Goal: Information Seeking & Learning: Learn about a topic

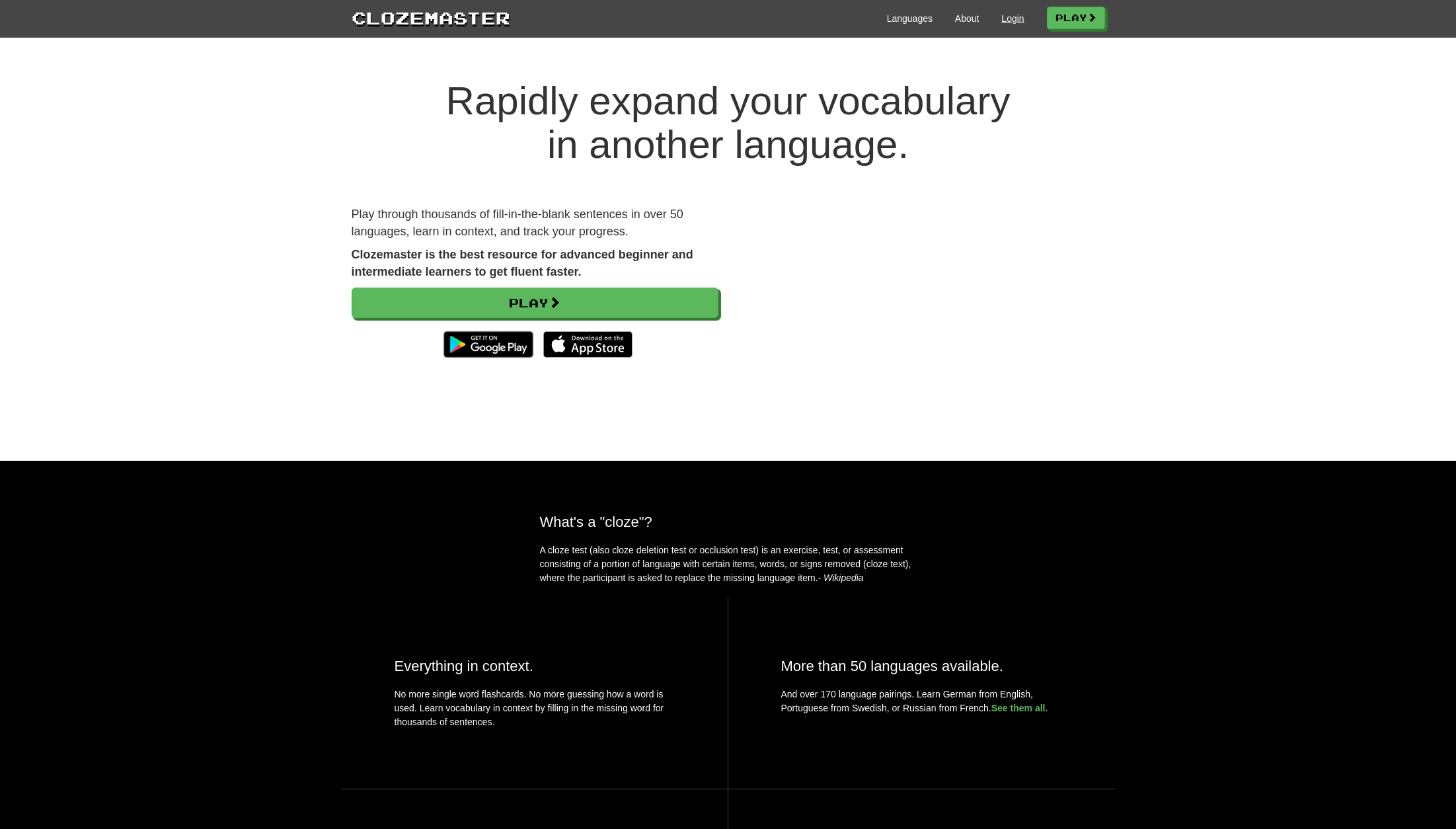
click at [1003, 16] on link "Login" at bounding box center [1013, 19] width 22 height 13
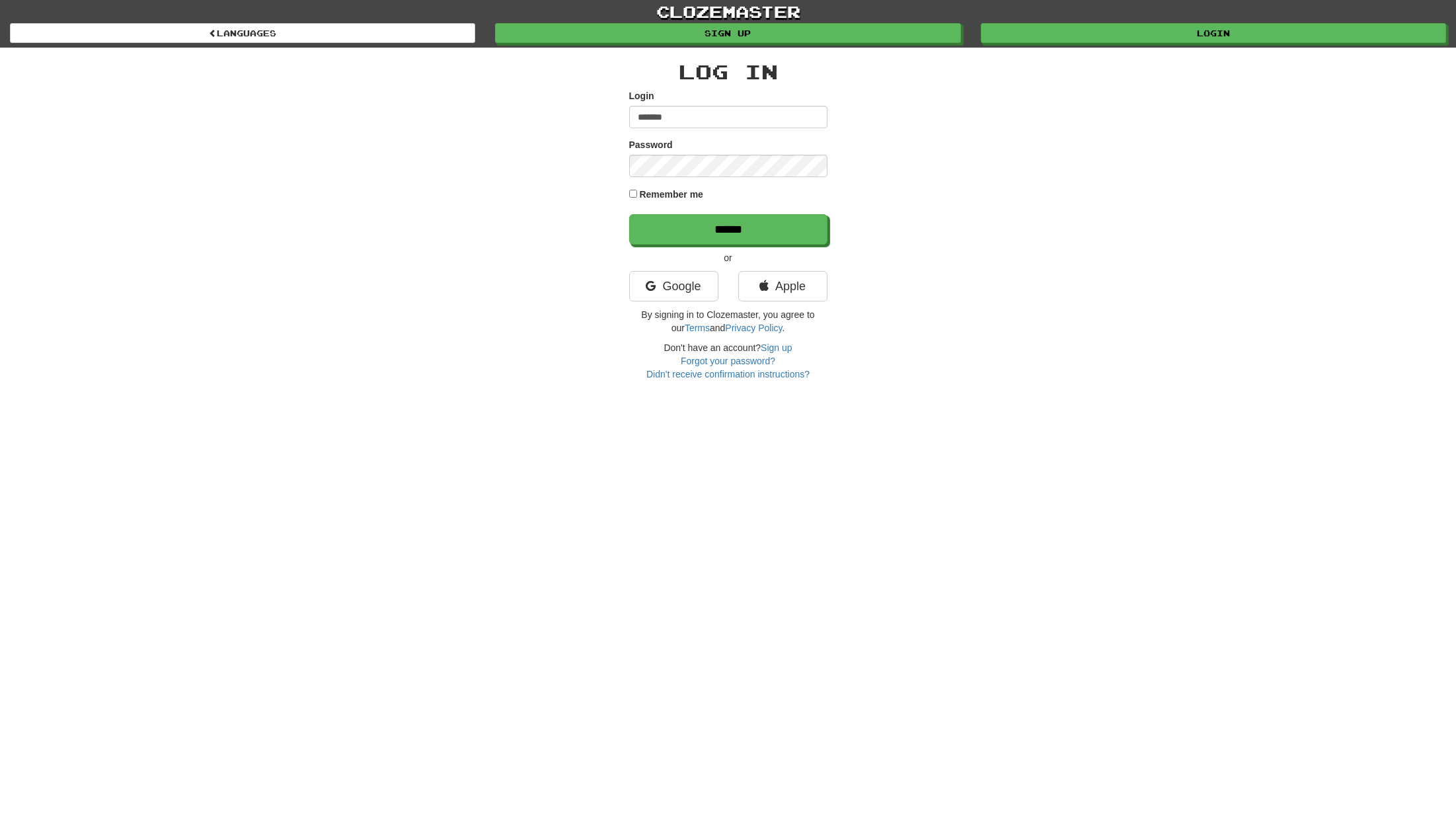
type input "*******"
click at [737, 225] on input "******" at bounding box center [729, 229] width 199 height 30
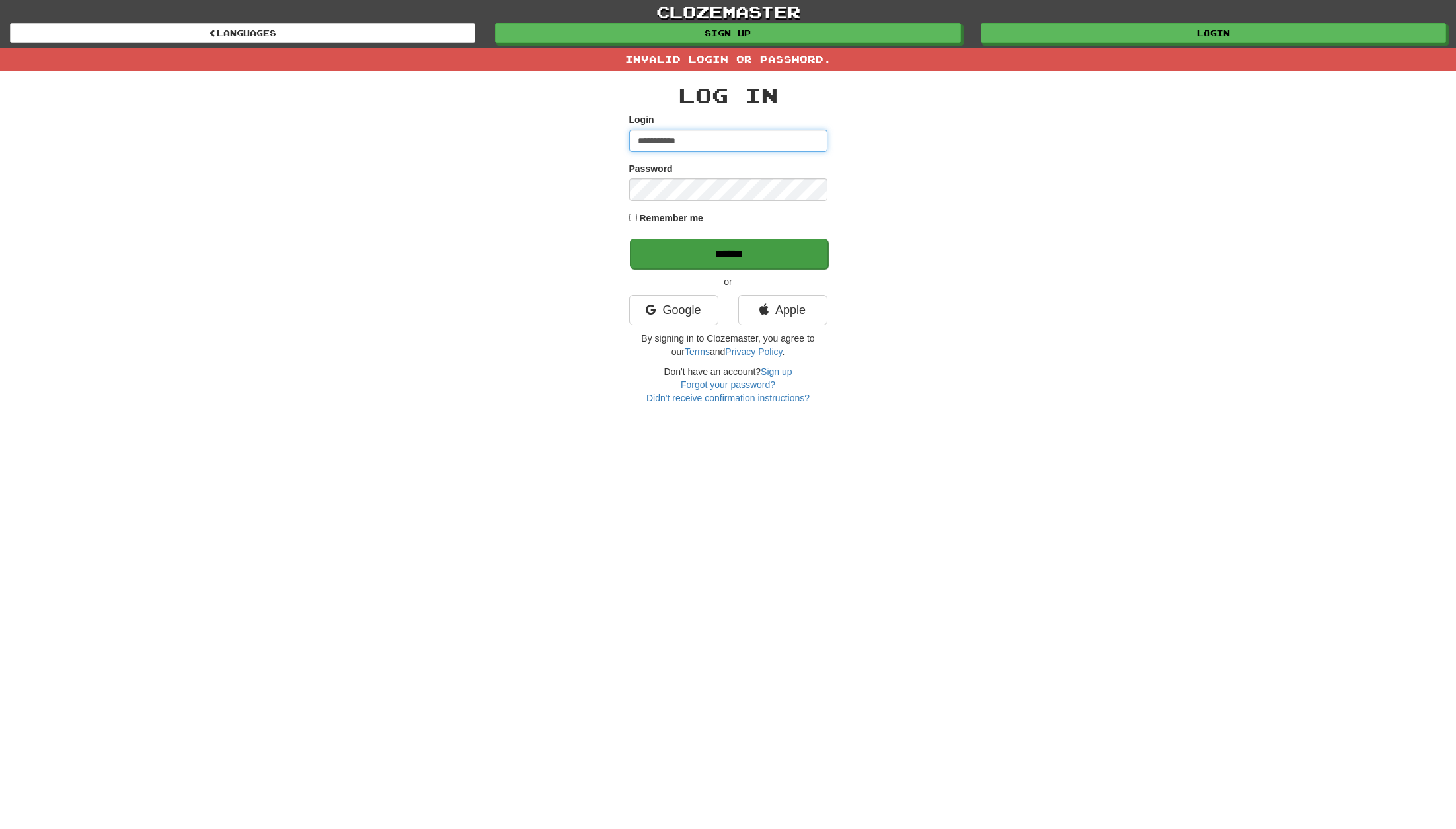
type input "**********"
click at [721, 246] on input "******" at bounding box center [729, 254] width 199 height 30
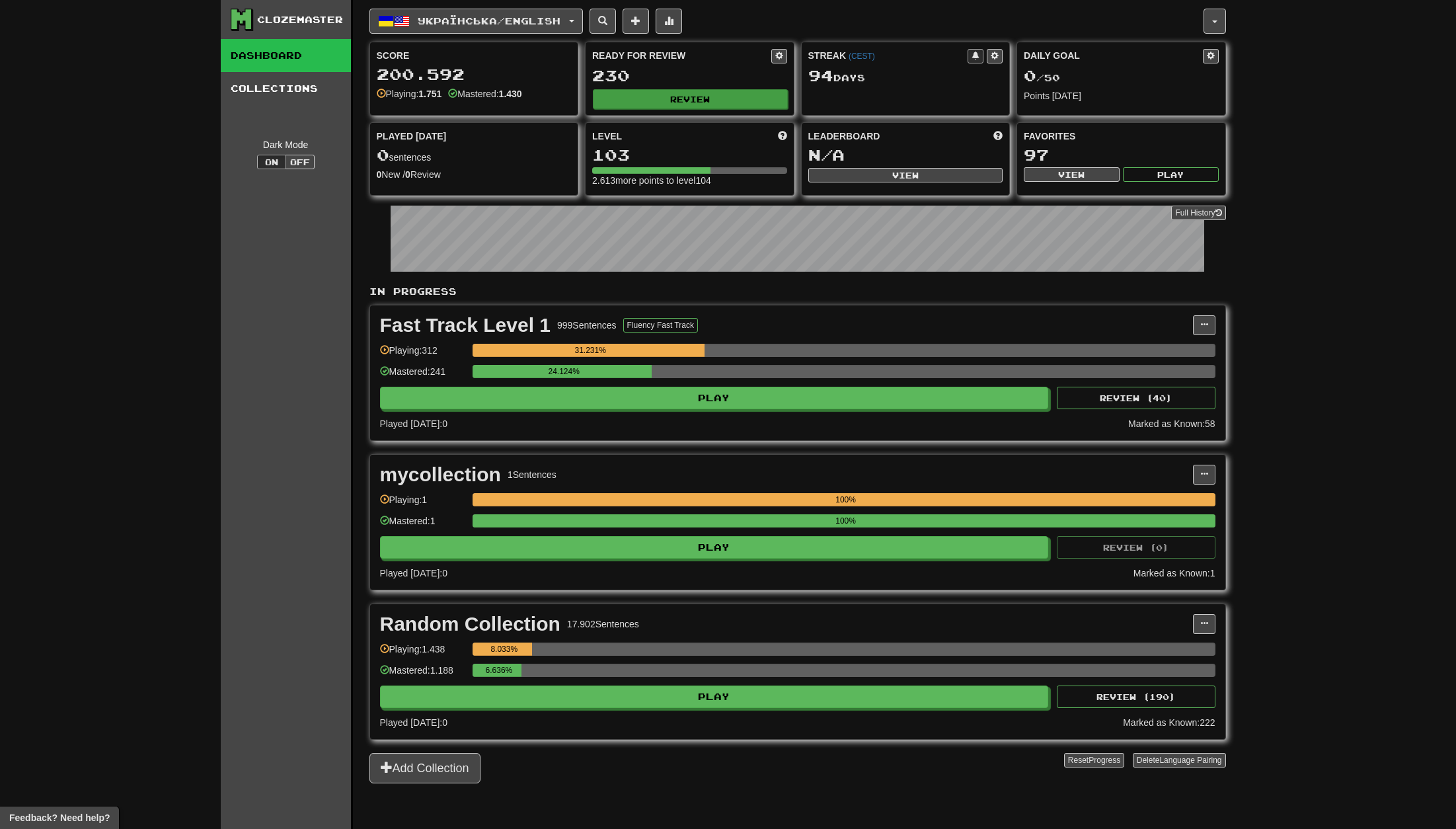
click at [706, 104] on button "Review" at bounding box center [691, 98] width 195 height 20
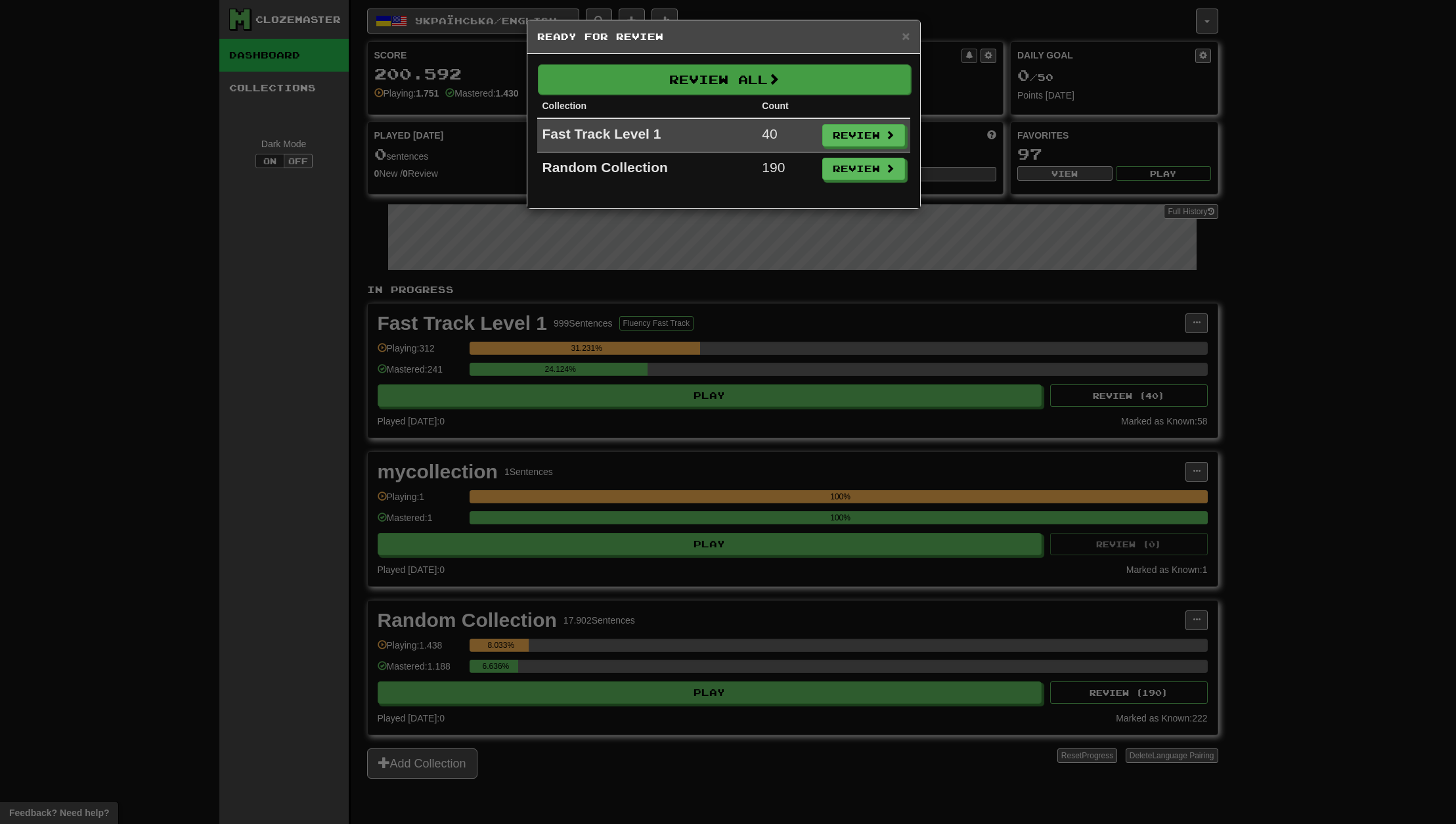
click at [714, 77] on button "Review All" at bounding box center [724, 79] width 373 height 30
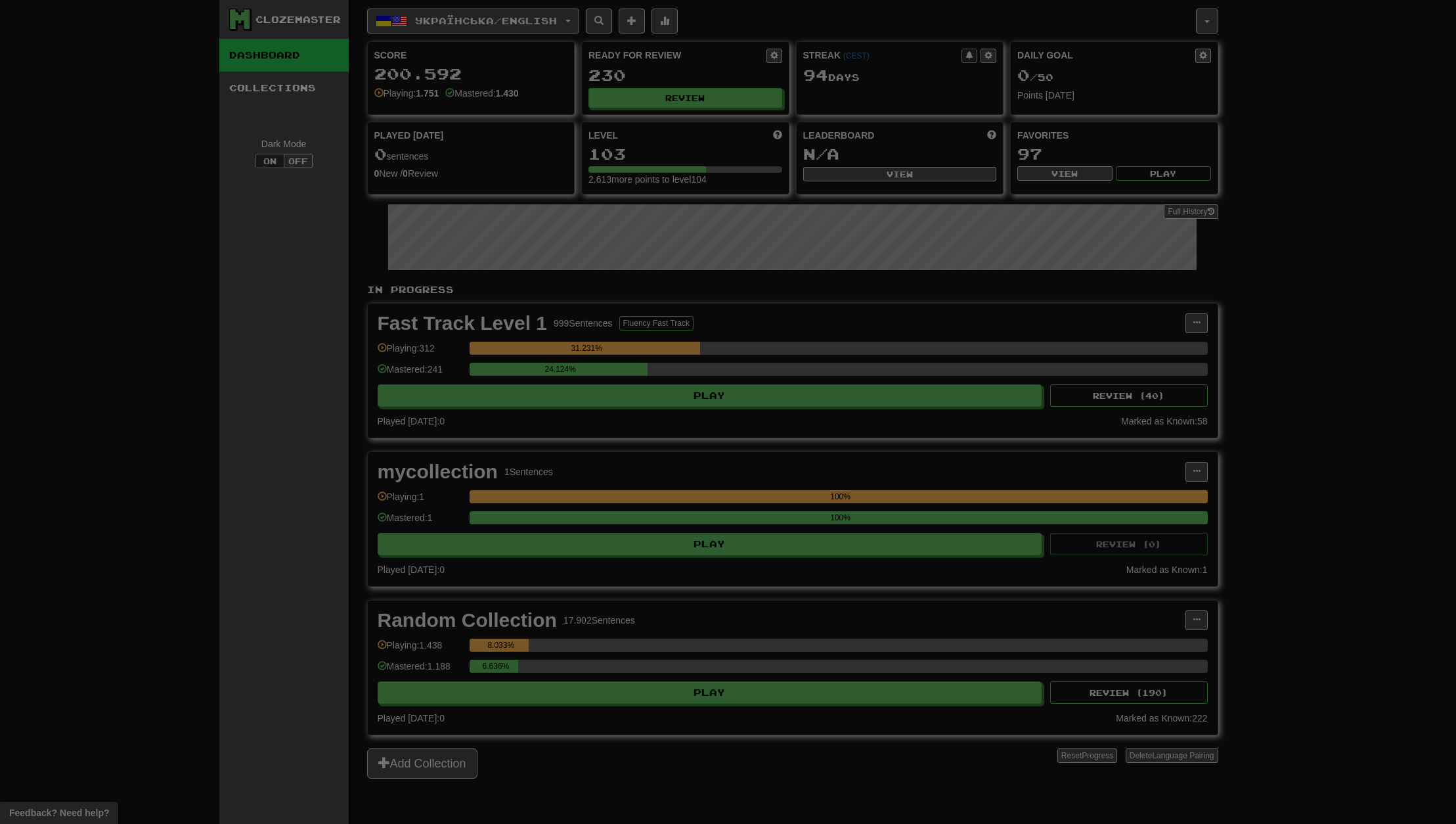
select select "**"
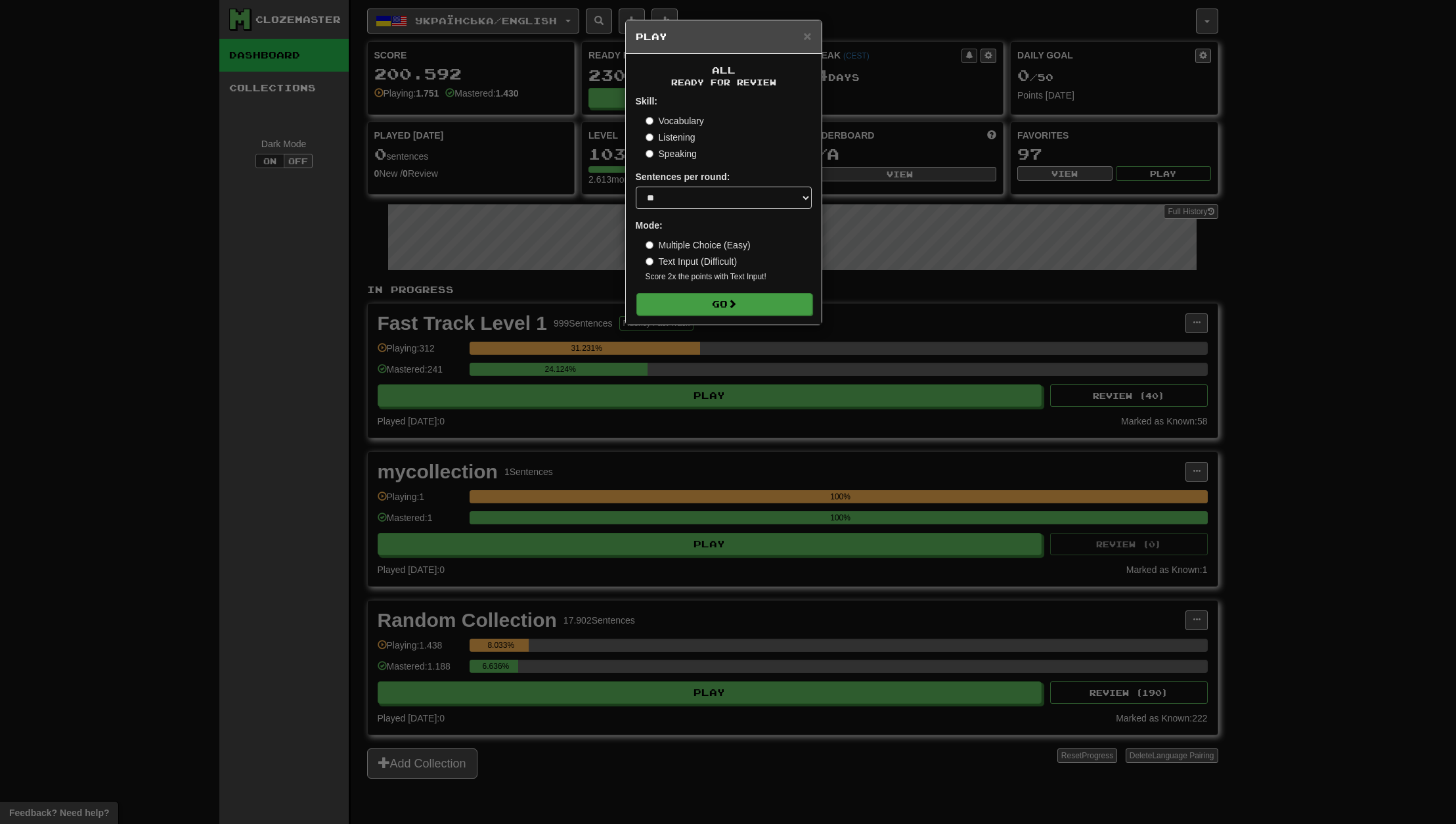
click at [746, 300] on button "Go" at bounding box center [724, 304] width 176 height 22
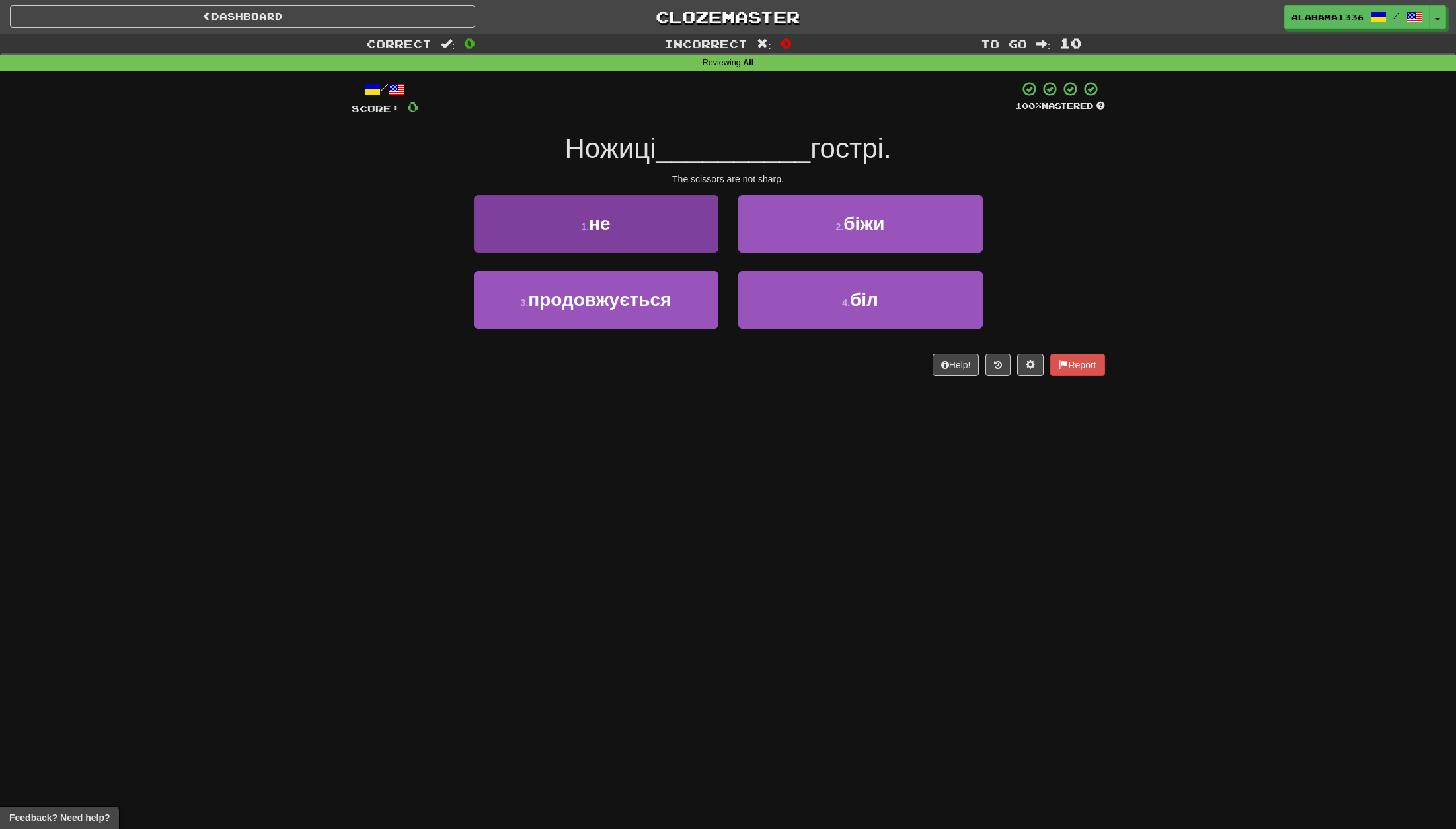
click at [672, 243] on button "1 . не" at bounding box center [596, 223] width 245 height 57
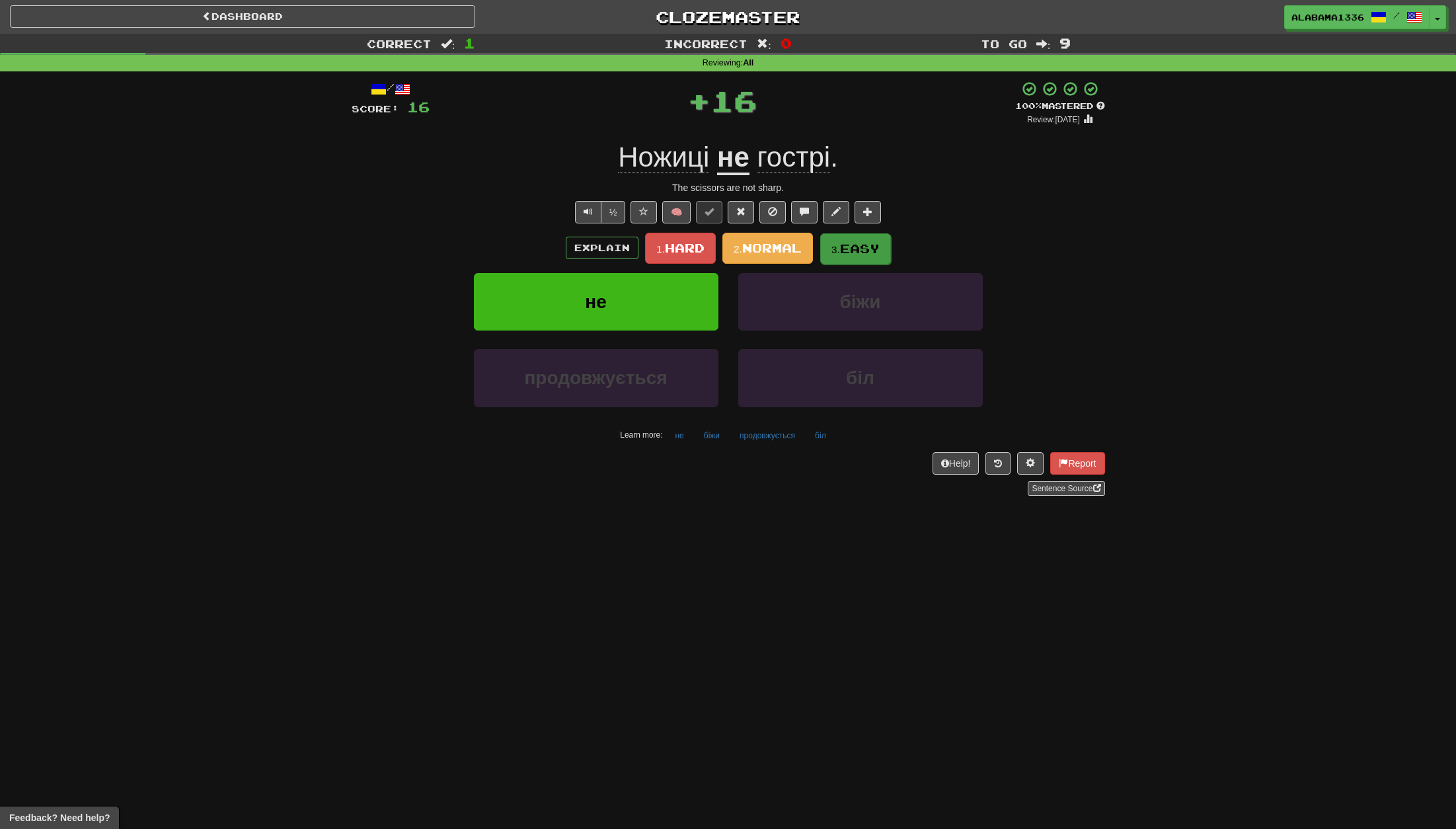
click at [846, 244] on span "Easy" at bounding box center [860, 248] width 39 height 15
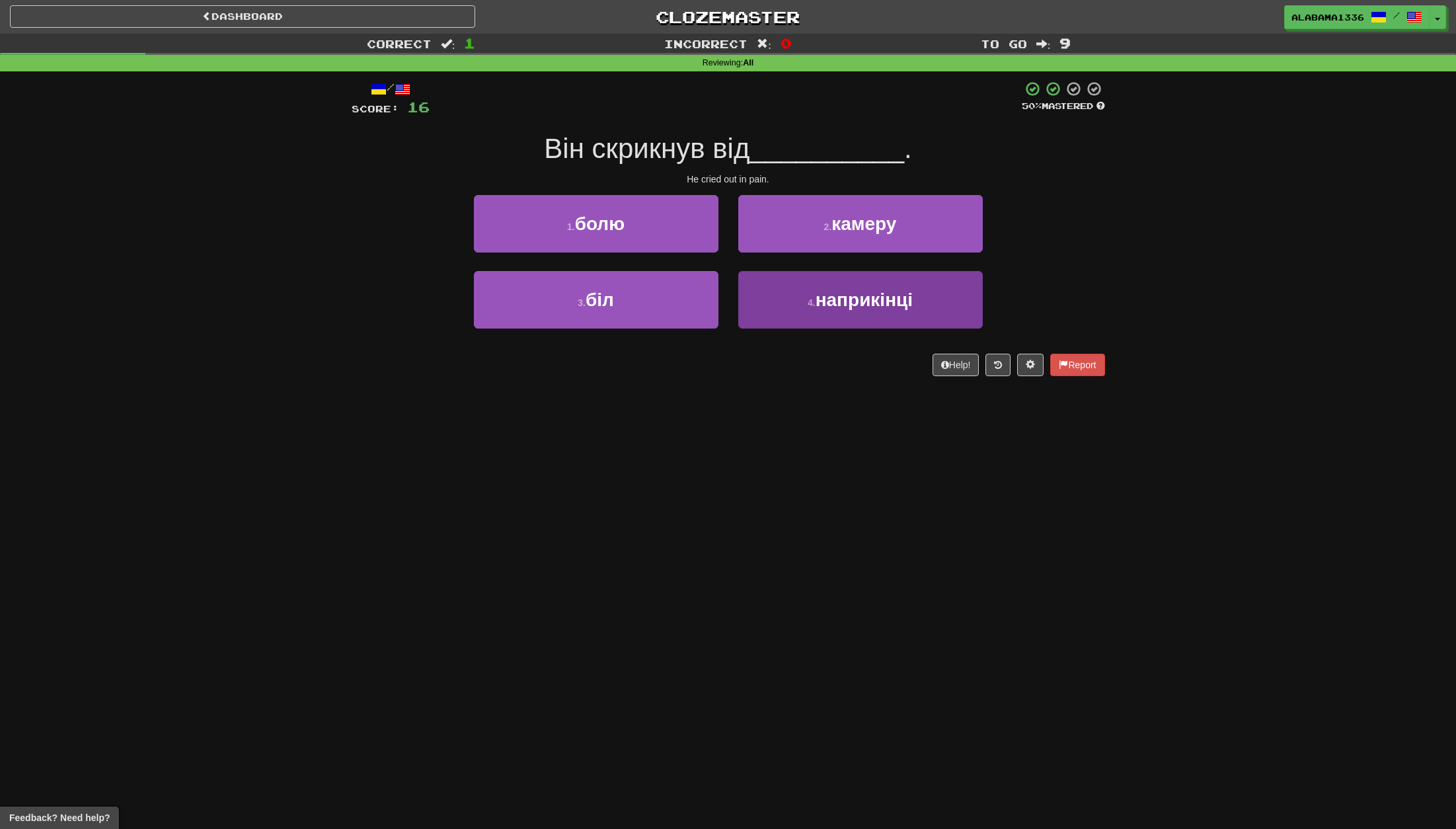
click at [827, 295] on span "наприкінці" at bounding box center [864, 300] width 97 height 21
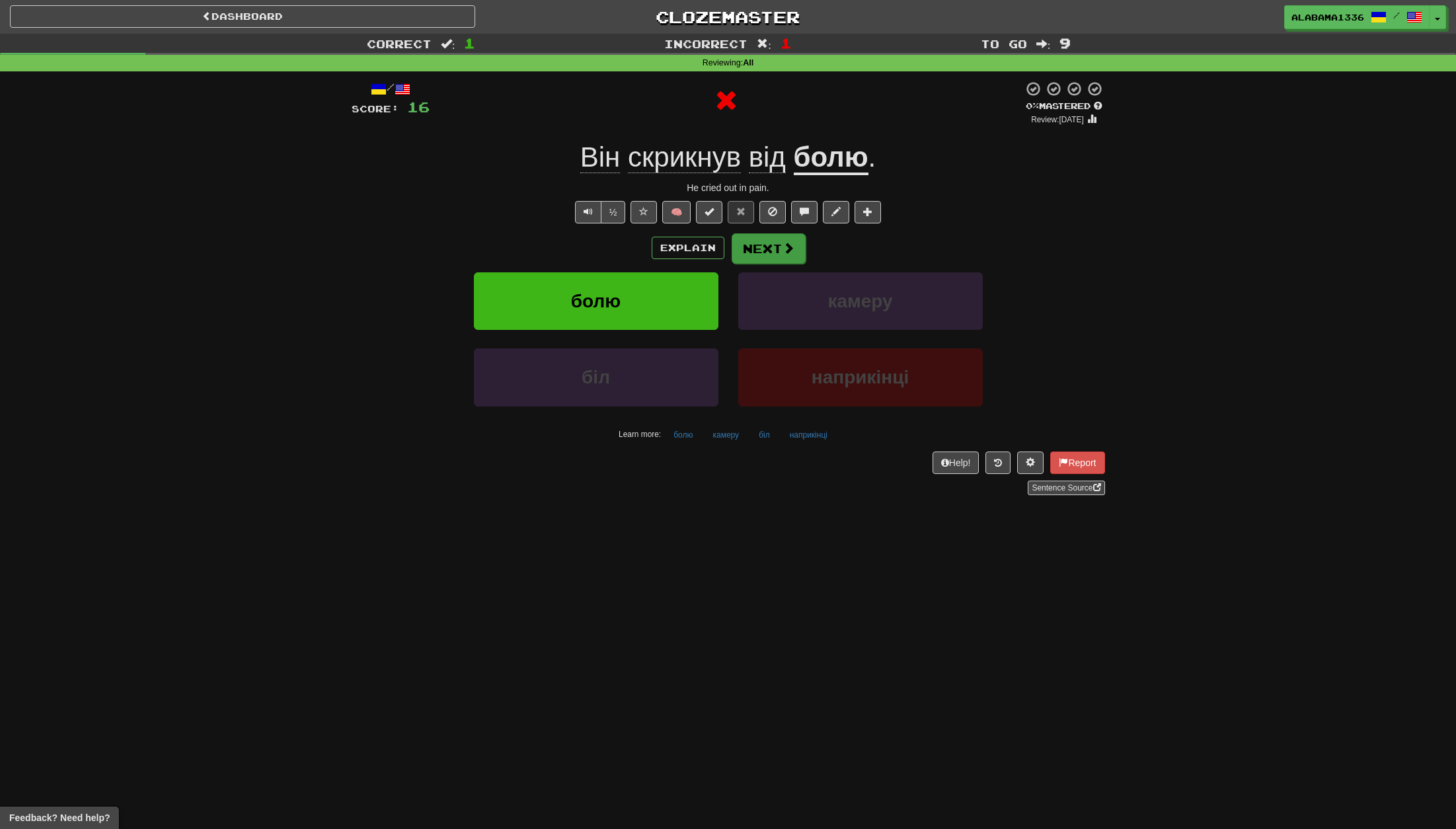
click at [775, 236] on button "Next" at bounding box center [768, 248] width 74 height 30
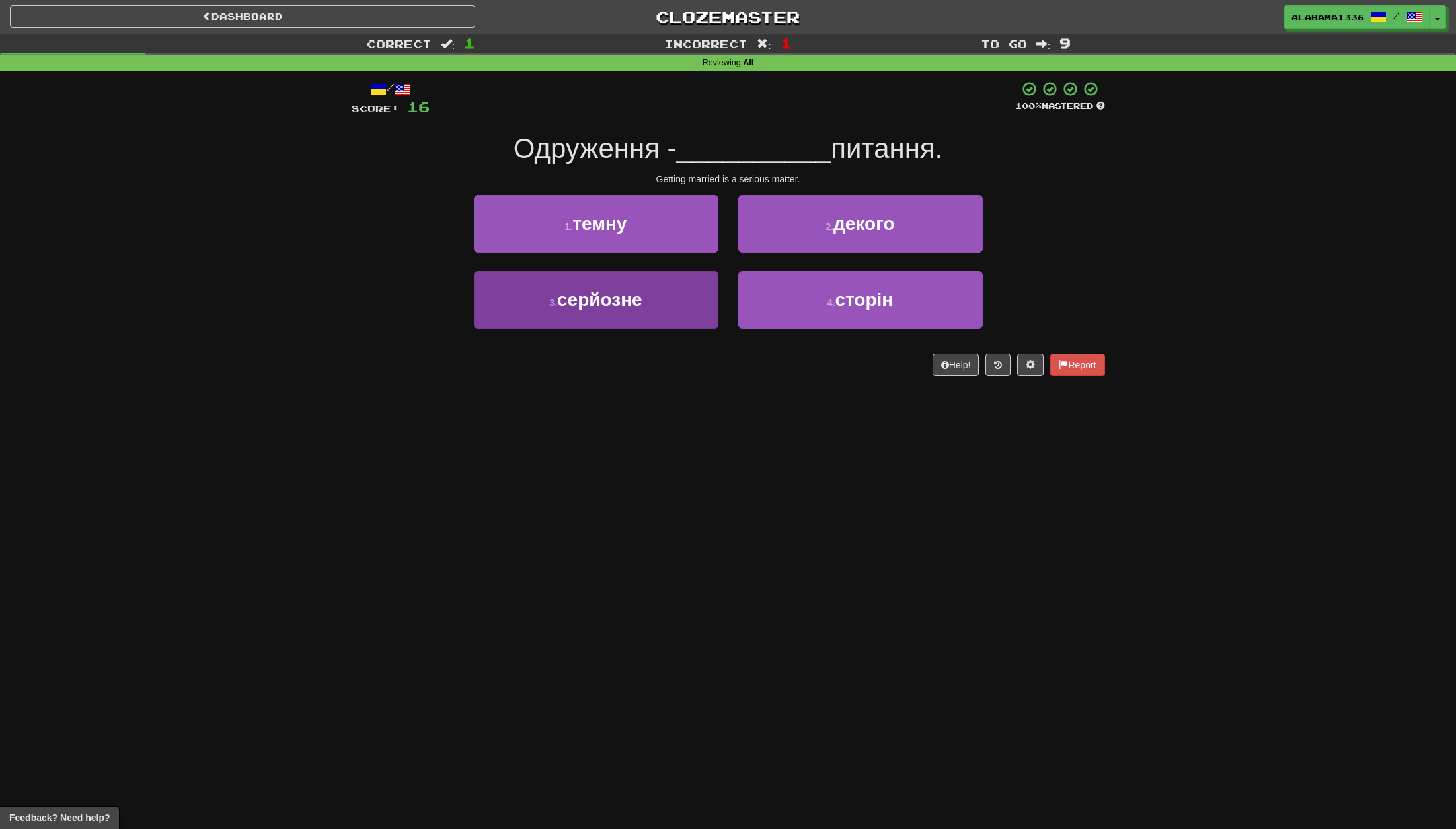
click at [691, 307] on button "3 . серйозне" at bounding box center [596, 299] width 245 height 57
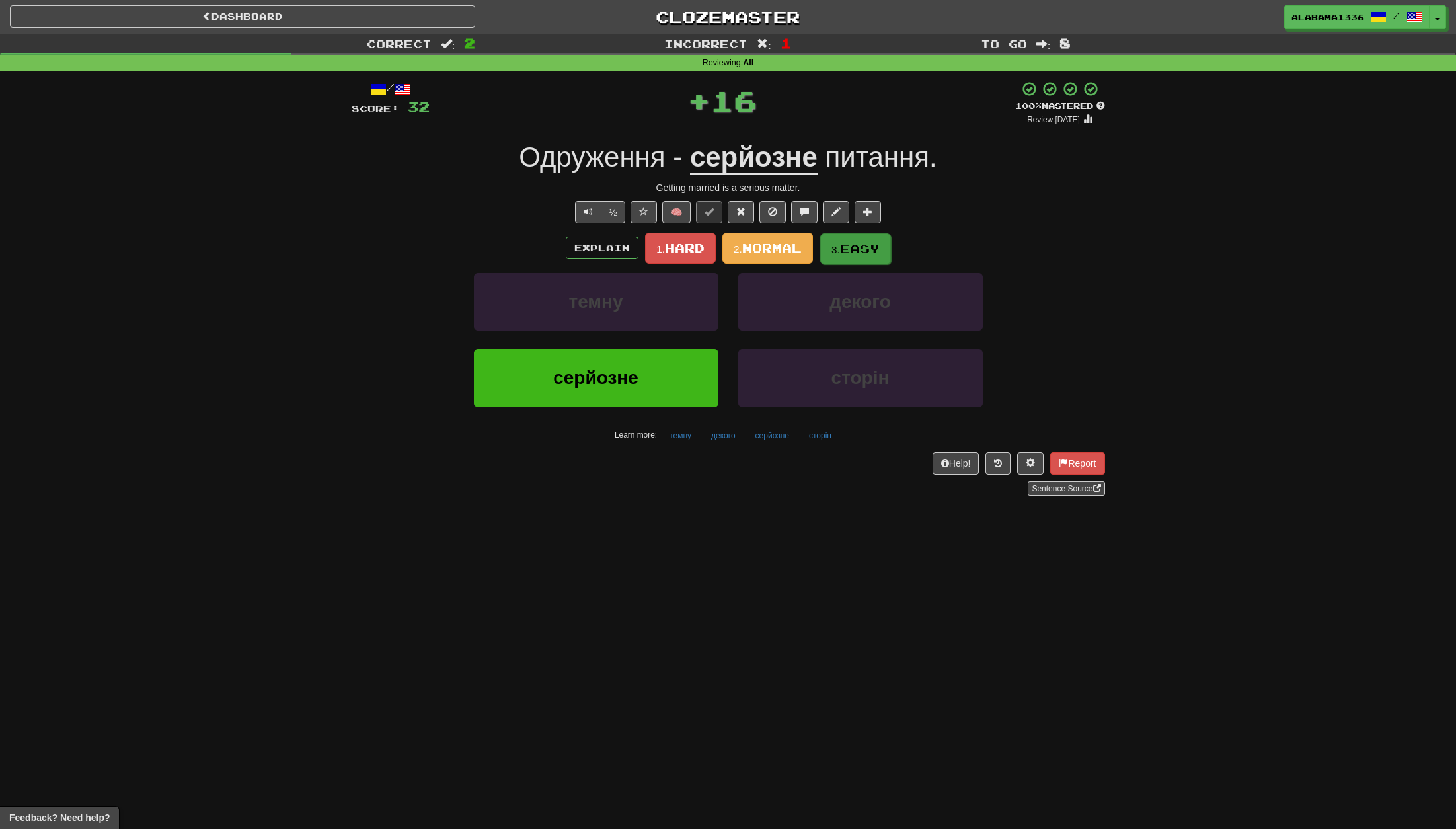
click at [834, 255] on button "3. Easy" at bounding box center [854, 248] width 70 height 31
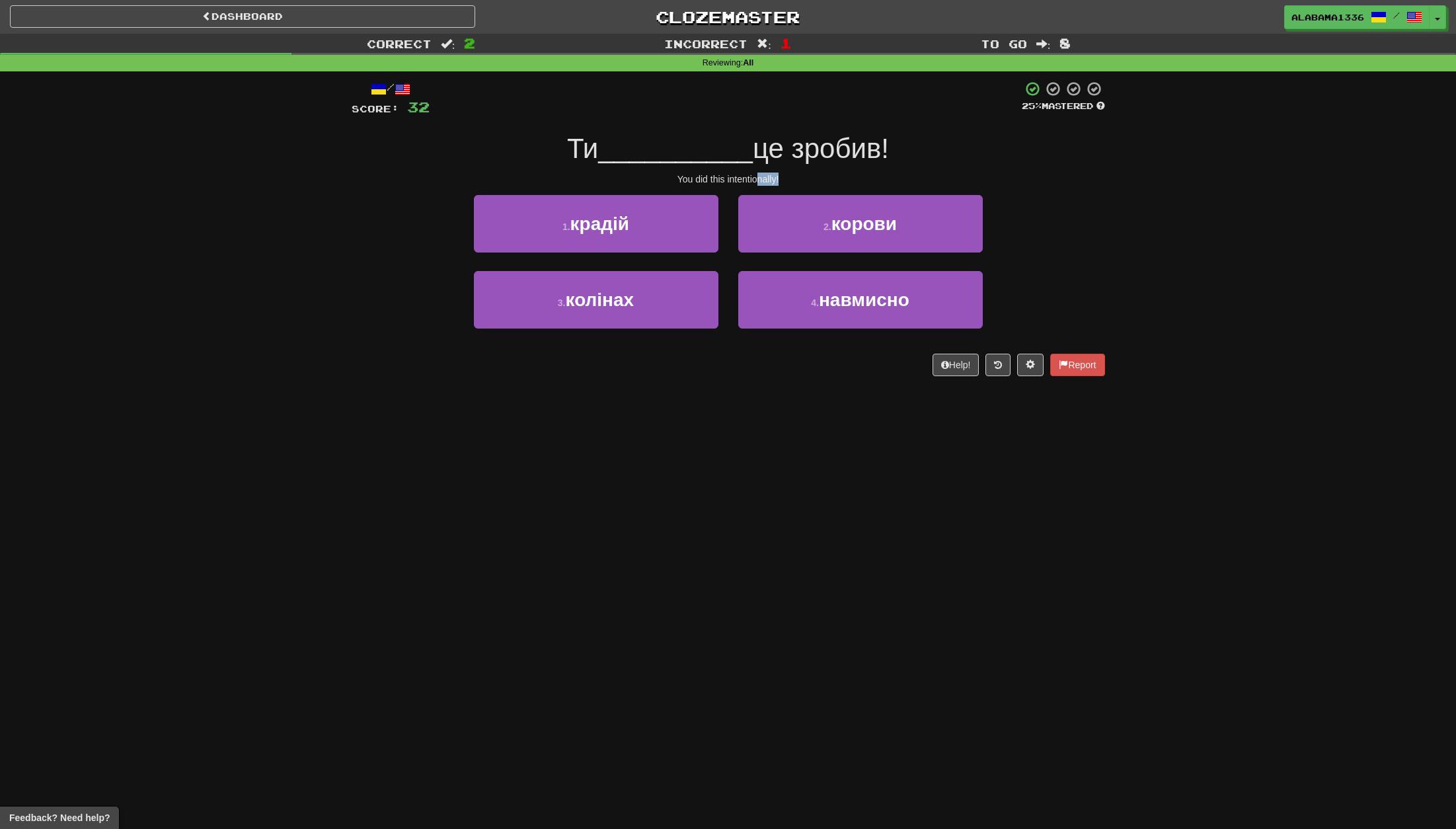
drag, startPoint x: 676, startPoint y: 183, endPoint x: 759, endPoint y: 179, distance: 83.1
click at [759, 179] on div "You did this intentionally!" at bounding box center [728, 179] width 753 height 13
click at [807, 313] on button "4 . навмисно" at bounding box center [860, 299] width 245 height 57
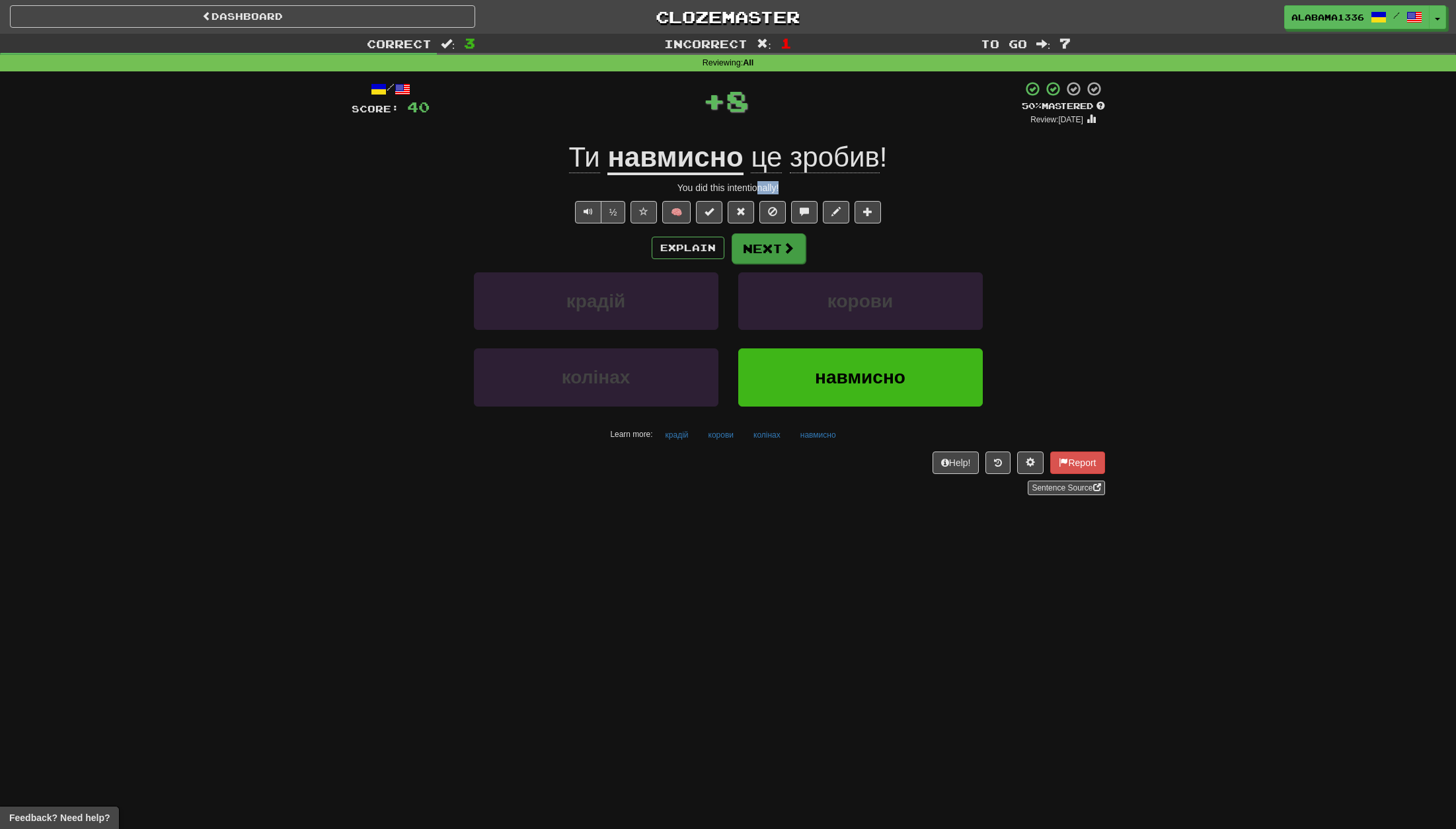
click at [796, 256] on button "Next" at bounding box center [768, 248] width 74 height 30
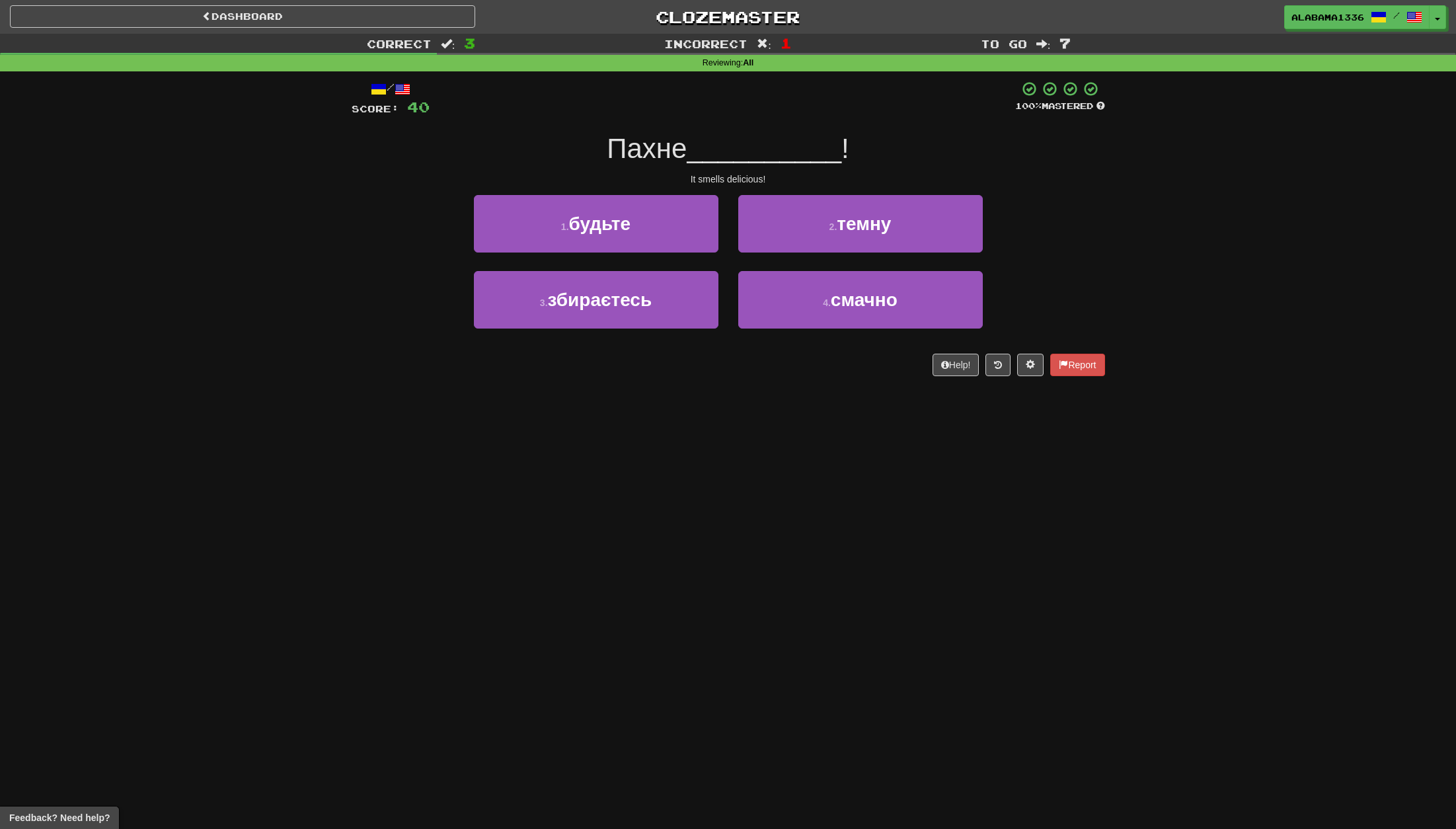
drag, startPoint x: 688, startPoint y: 184, endPoint x: 782, endPoint y: 187, distance: 94.0
click at [782, 187] on div "/ Score: 40 100 % Mastered Пахне __________ ! It smells delicious! 1 . будьте 2…" at bounding box center [728, 228] width 753 height 295
click at [793, 306] on button "4 . смачно" at bounding box center [860, 299] width 245 height 57
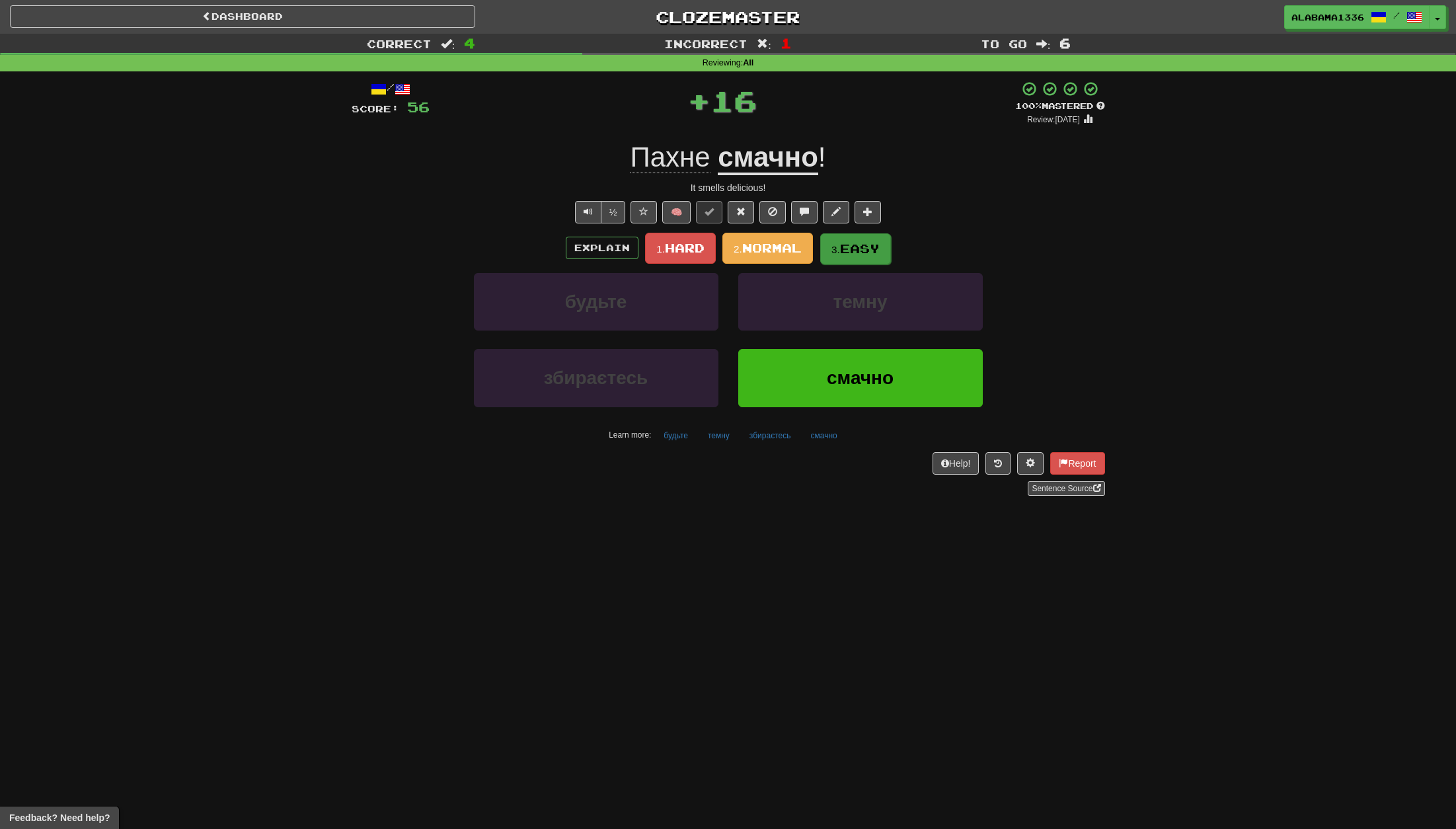
click at [826, 244] on button "3. Easy" at bounding box center [854, 248] width 70 height 31
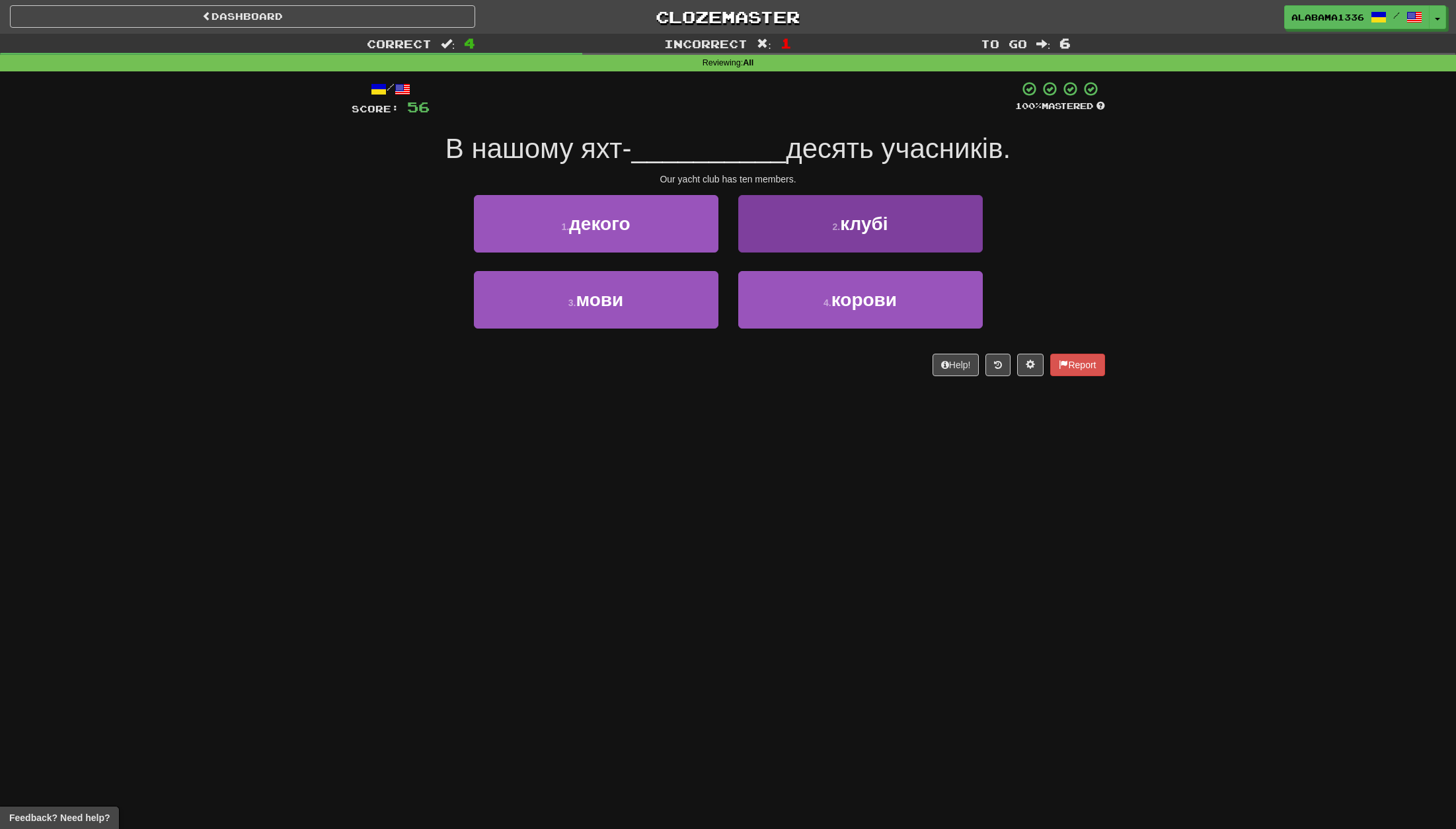
click at [840, 237] on button "2 . клубі" at bounding box center [860, 223] width 245 height 57
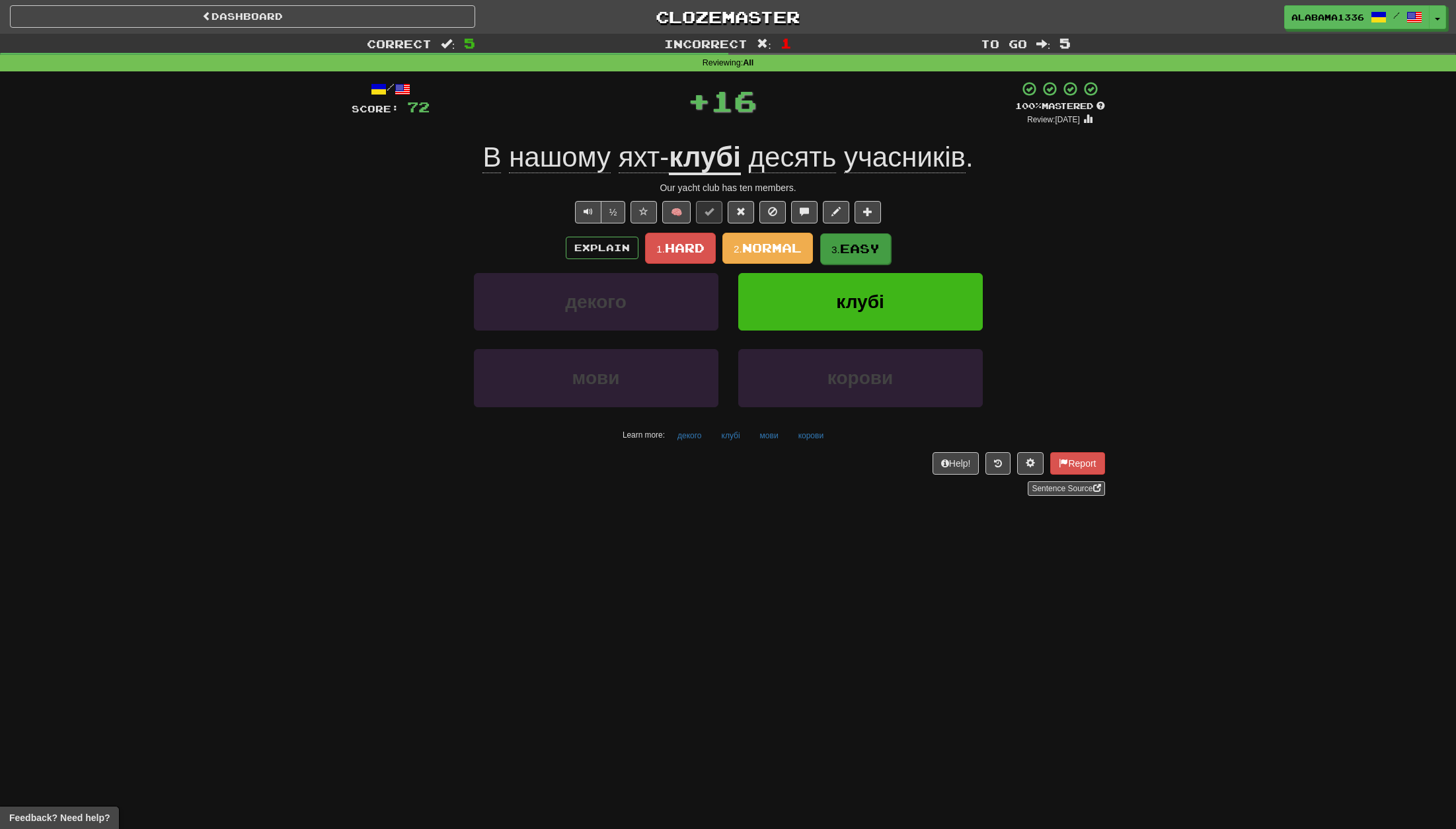
click at [852, 239] on button "3. Easy" at bounding box center [854, 248] width 70 height 31
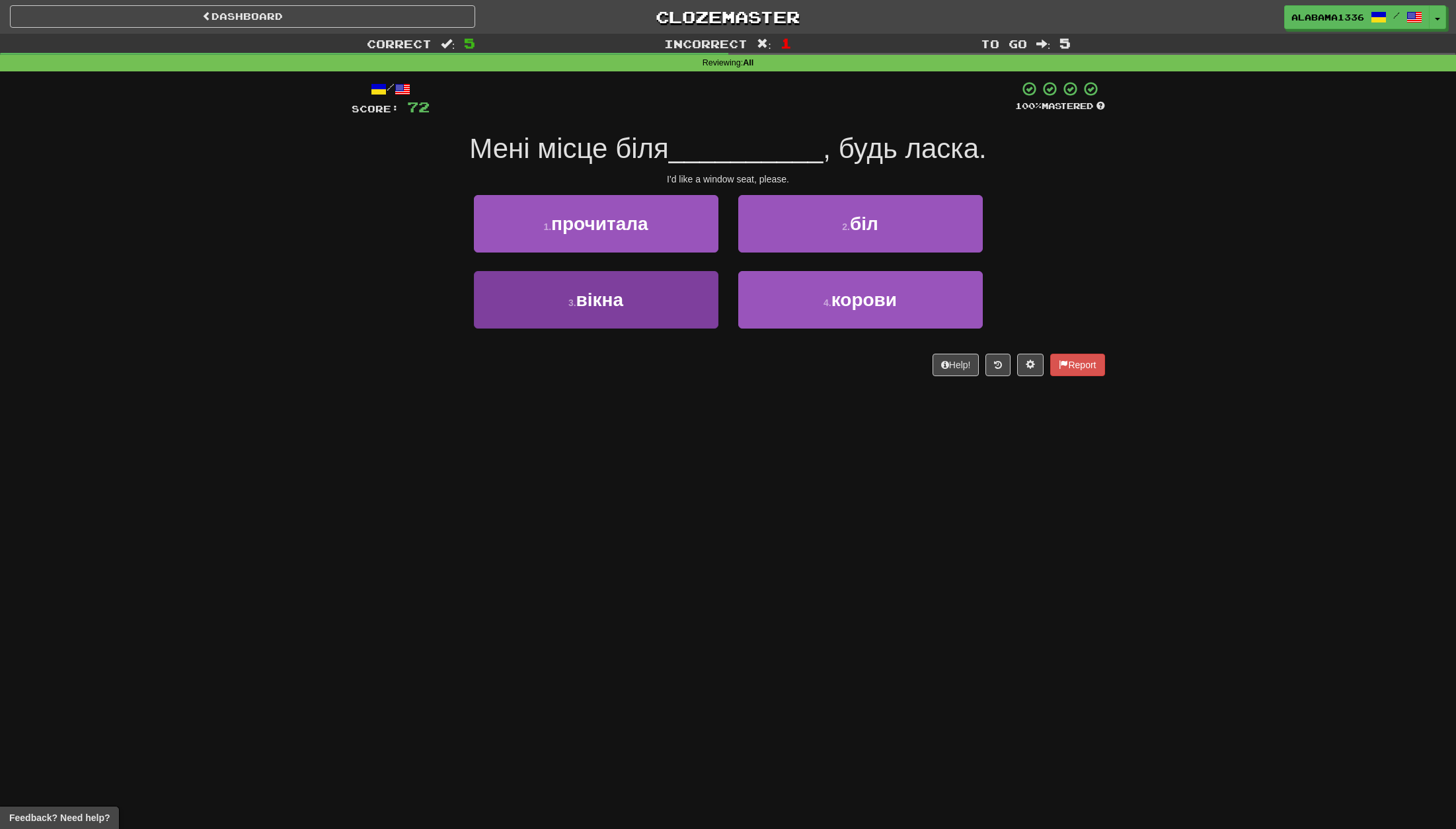
click at [660, 295] on button "3 . вікна" at bounding box center [596, 299] width 245 height 57
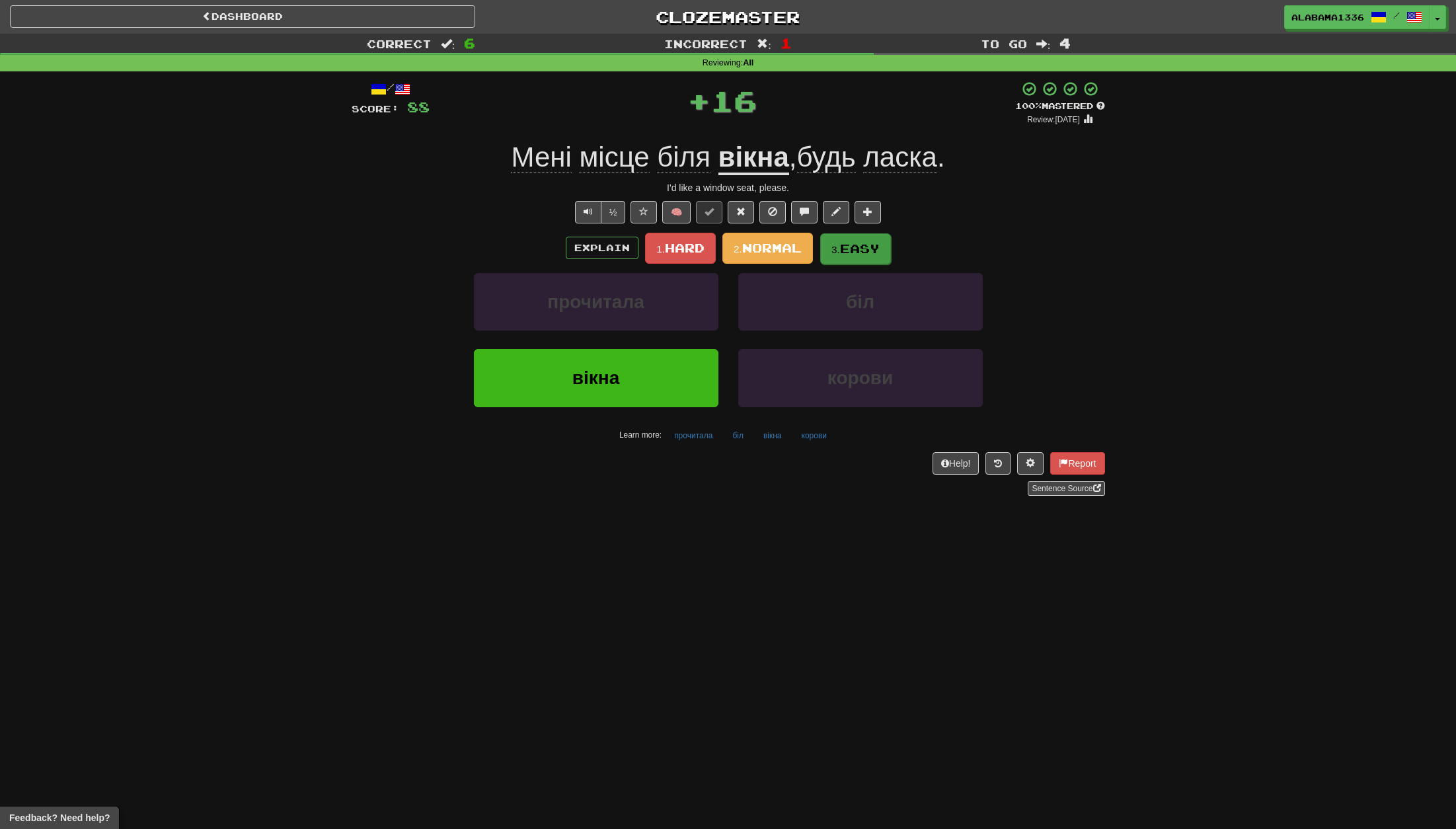
click at [851, 255] on button "3. Easy" at bounding box center [854, 248] width 70 height 31
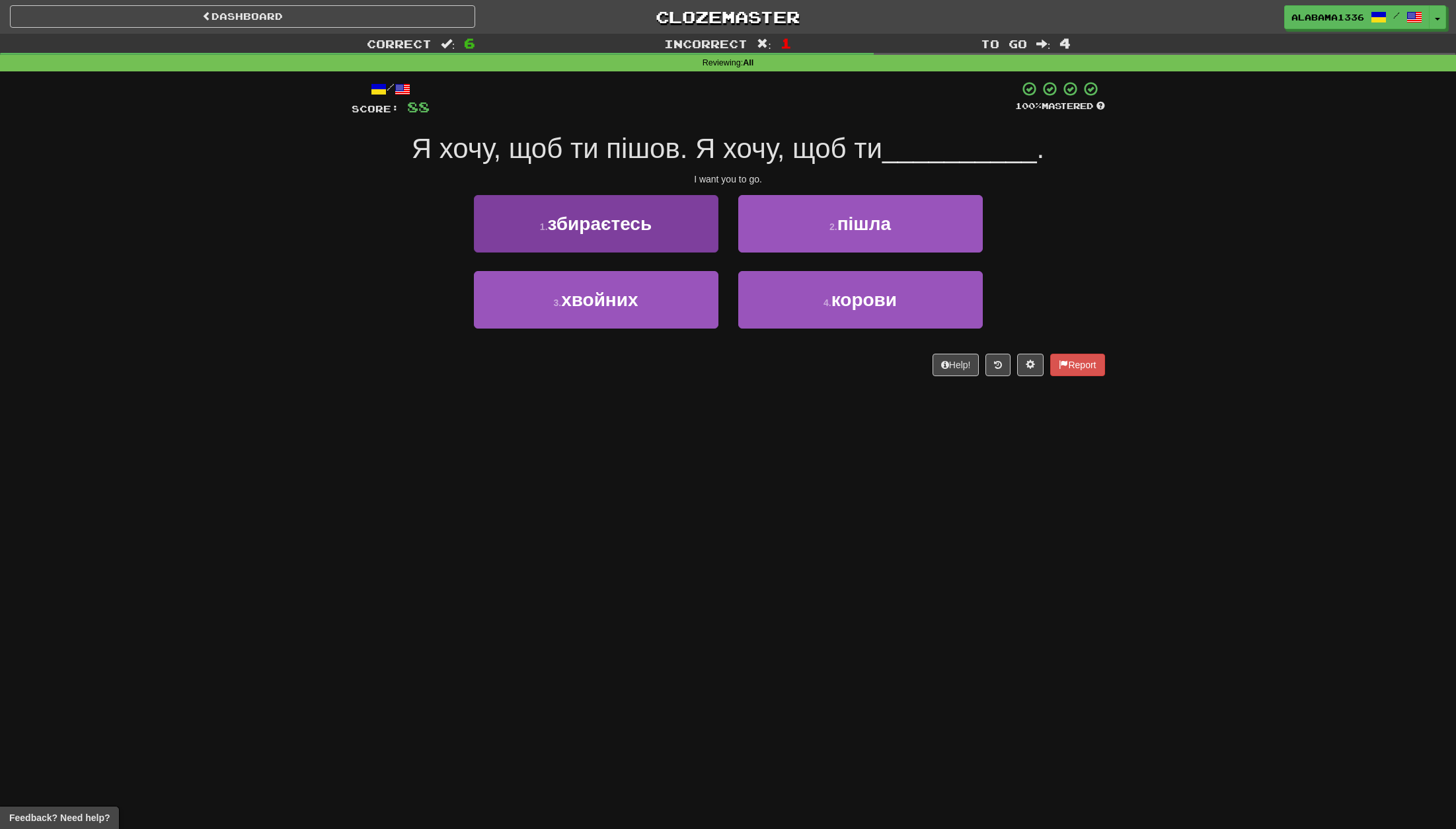
click at [700, 224] on button "1 . збираєтесь" at bounding box center [596, 223] width 245 height 57
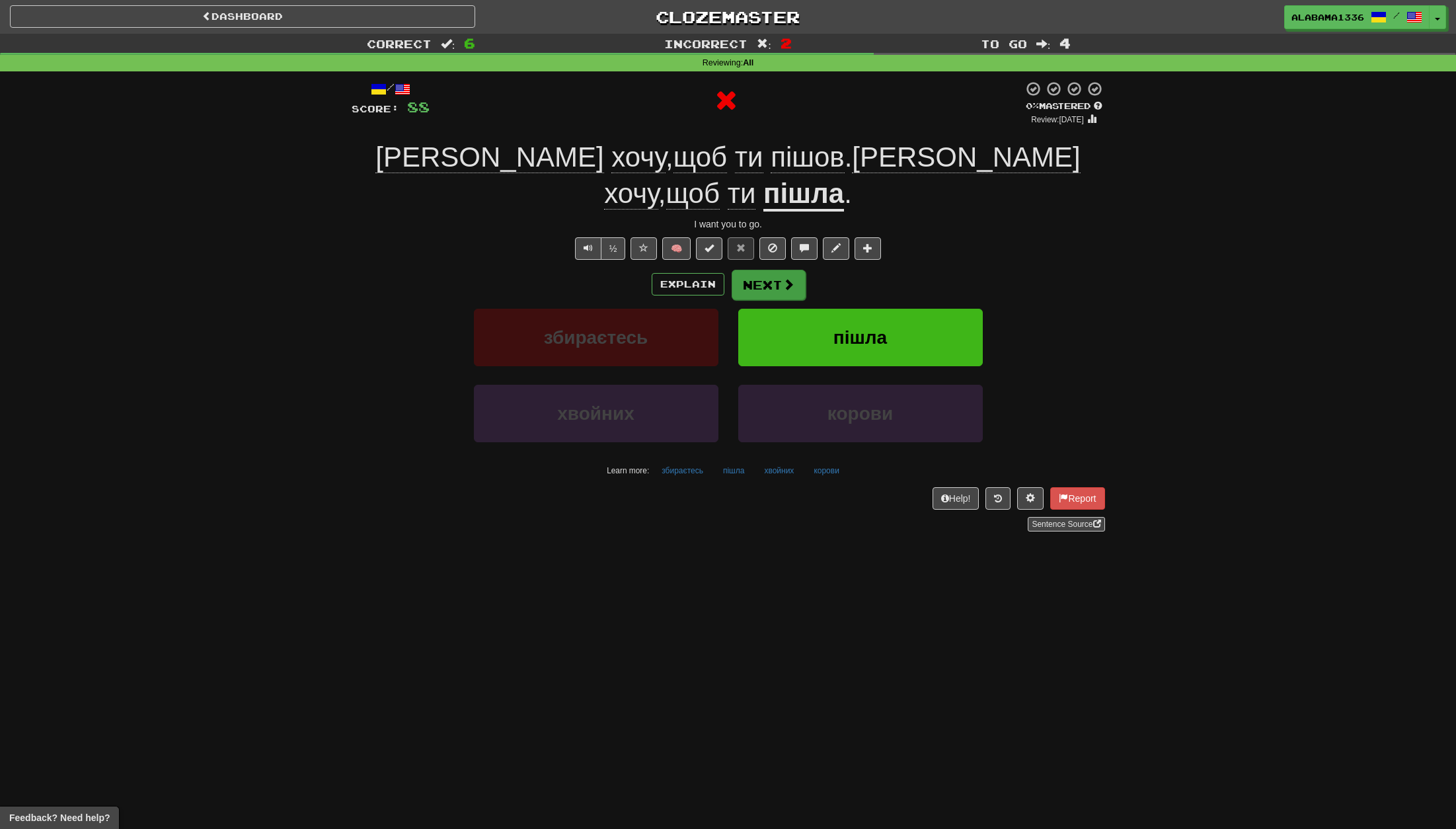
click at [802, 270] on button "Next" at bounding box center [768, 285] width 74 height 30
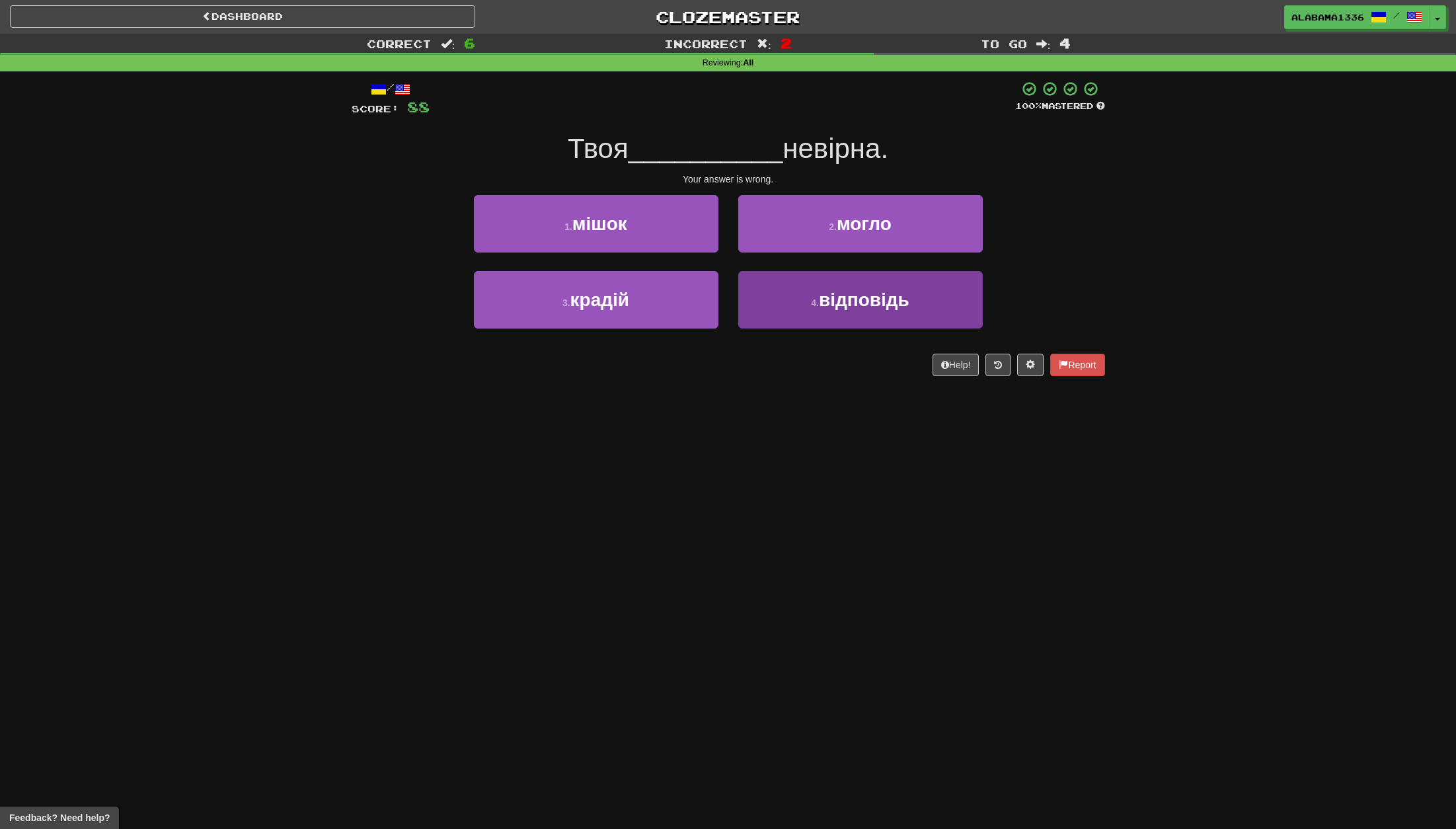
click at [814, 289] on button "4 . відповідь" at bounding box center [860, 299] width 245 height 57
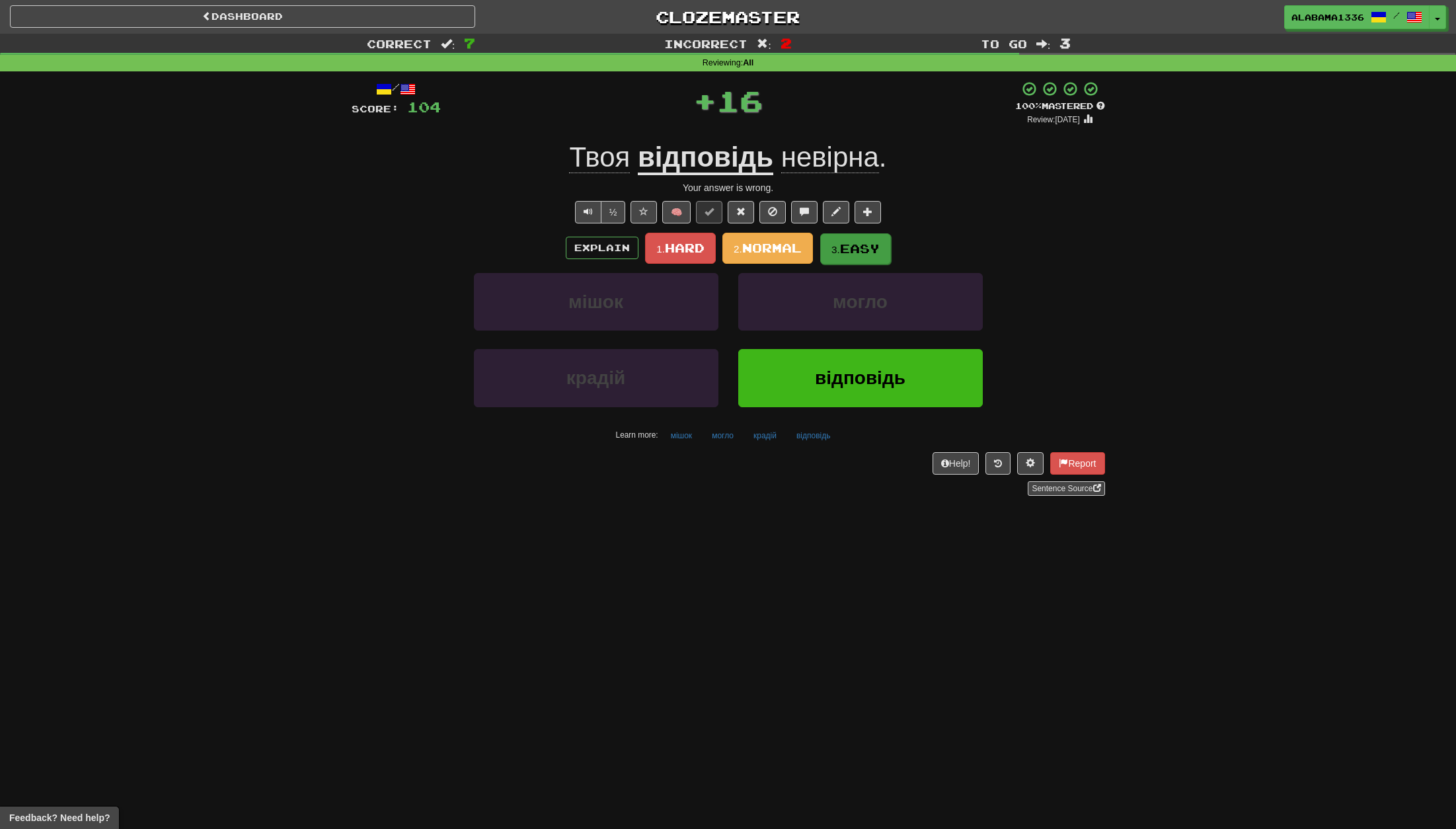
click at [833, 249] on small "3." at bounding box center [835, 249] width 8 height 11
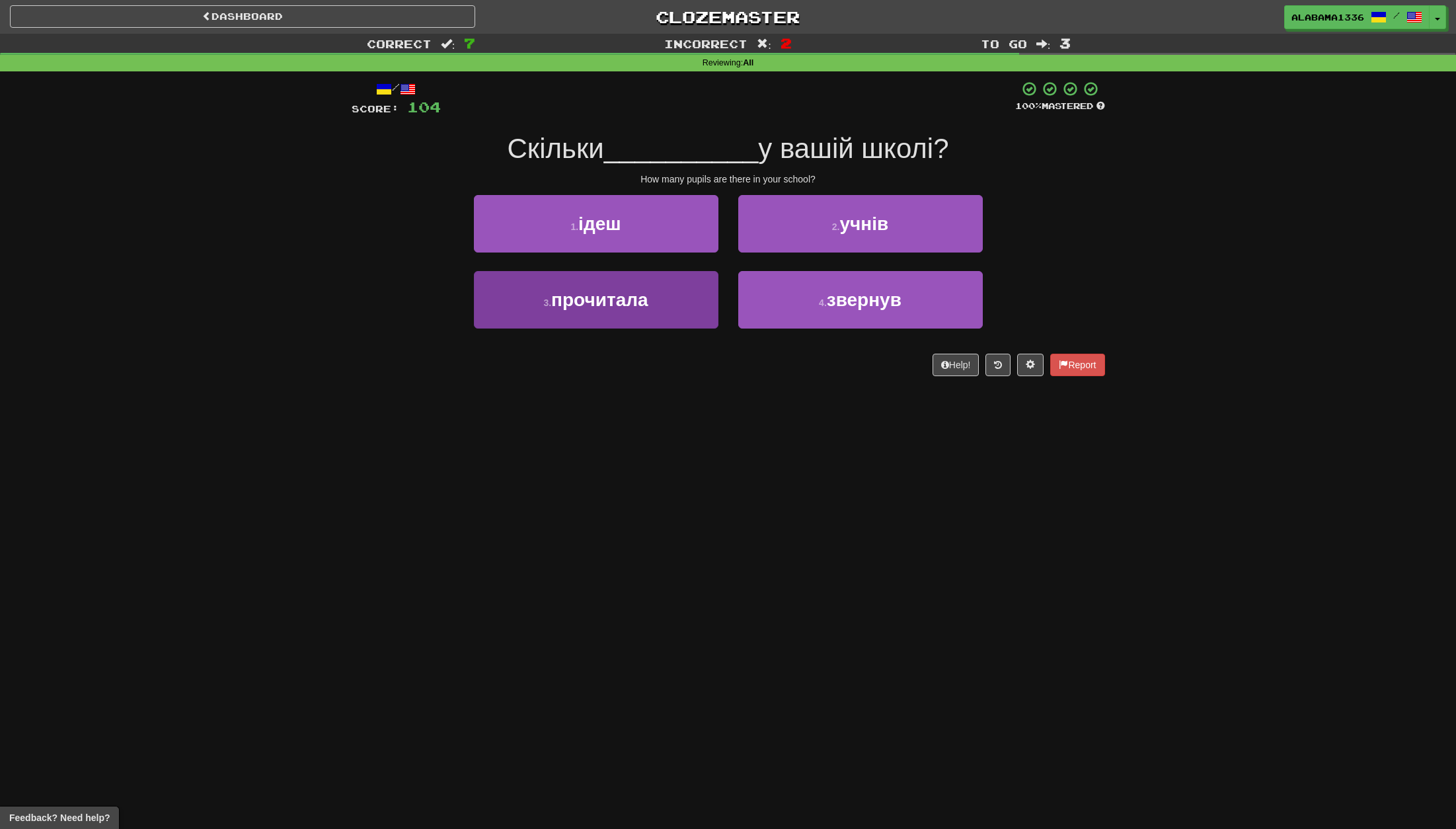
click at [647, 290] on span "прочитала" at bounding box center [600, 300] width 97 height 21
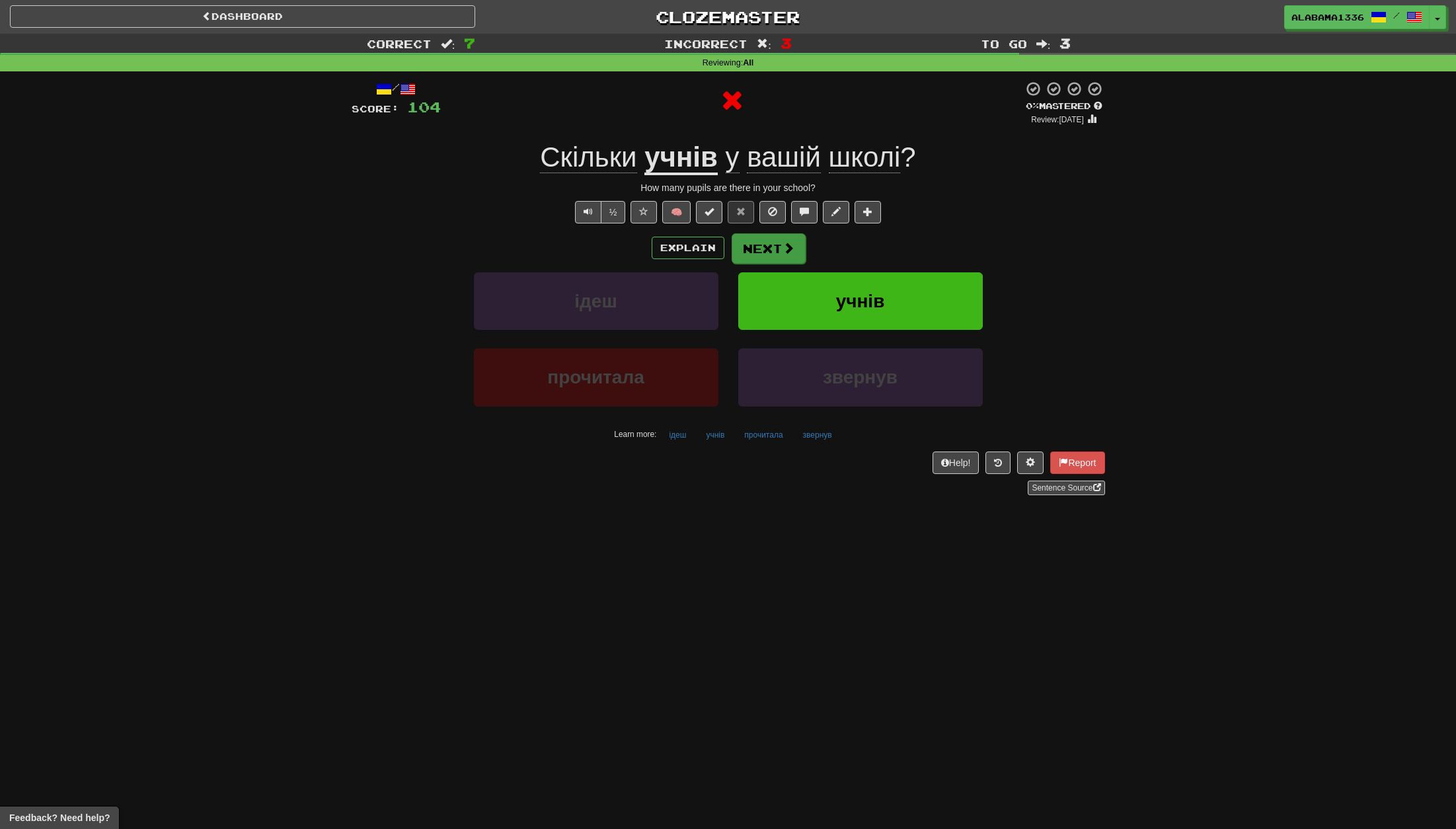
click at [766, 248] on button "Next" at bounding box center [768, 248] width 74 height 30
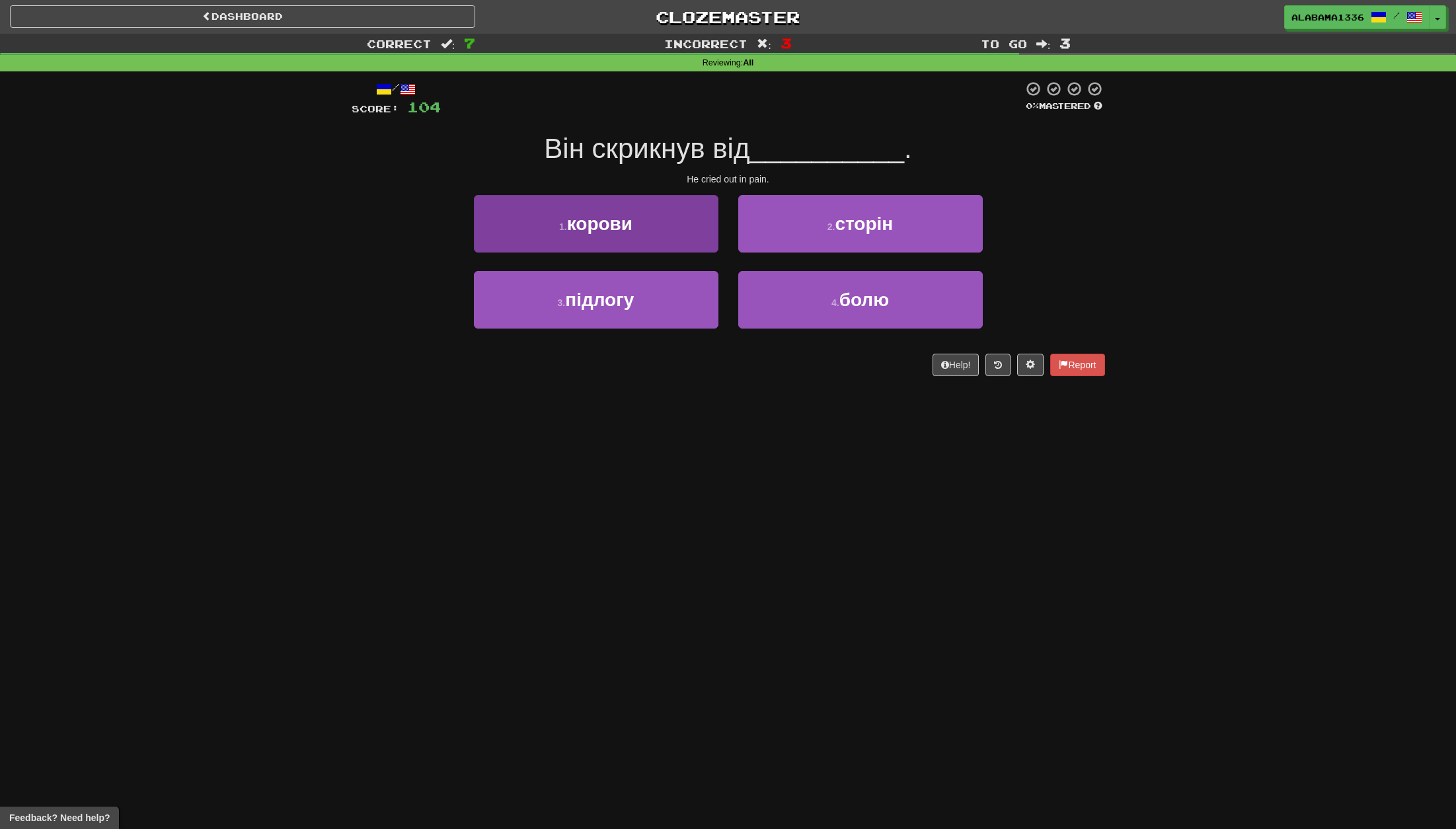
click at [663, 225] on button "1 . корови" at bounding box center [596, 223] width 245 height 57
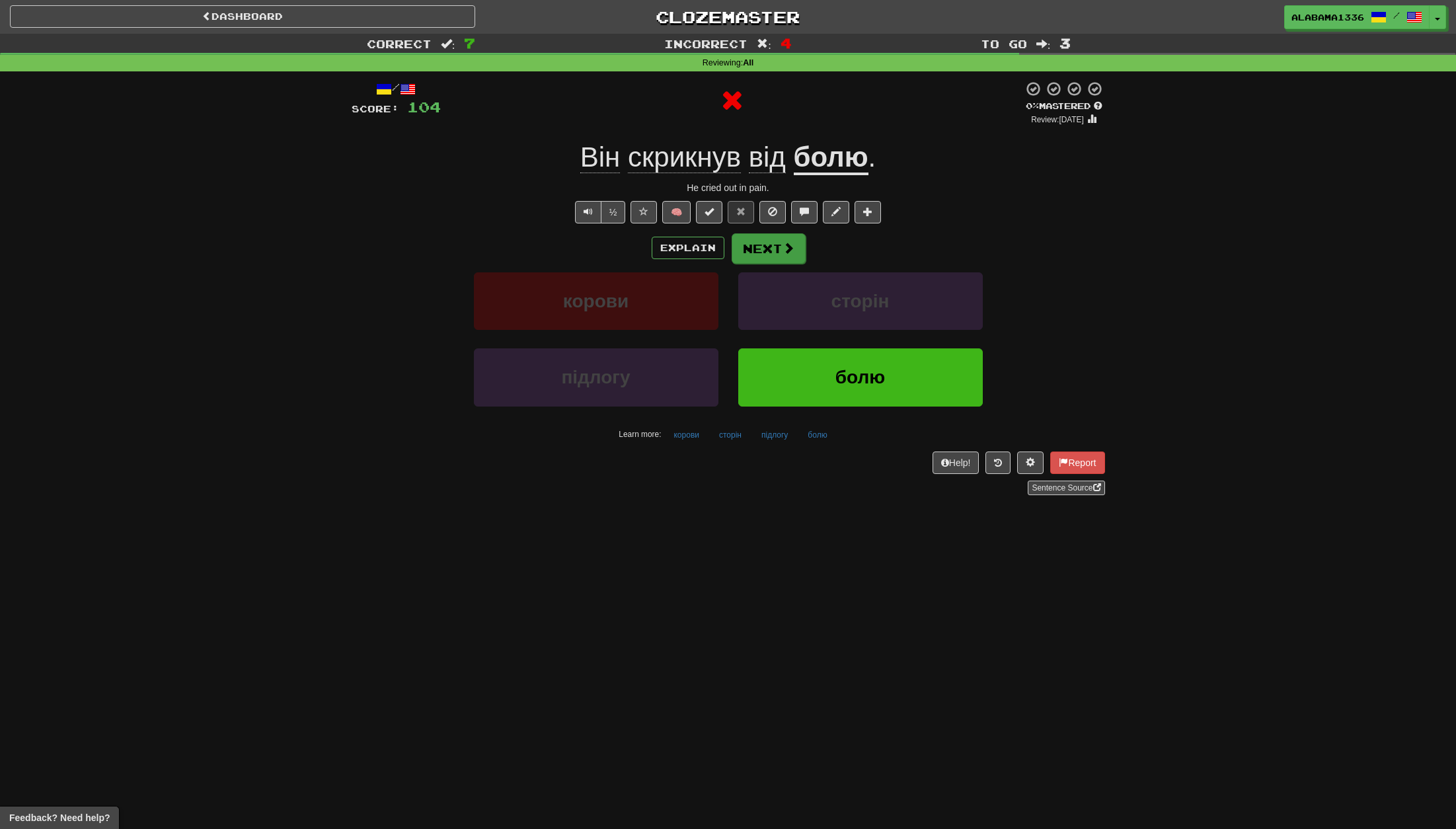
click at [761, 241] on button "Next" at bounding box center [768, 248] width 74 height 30
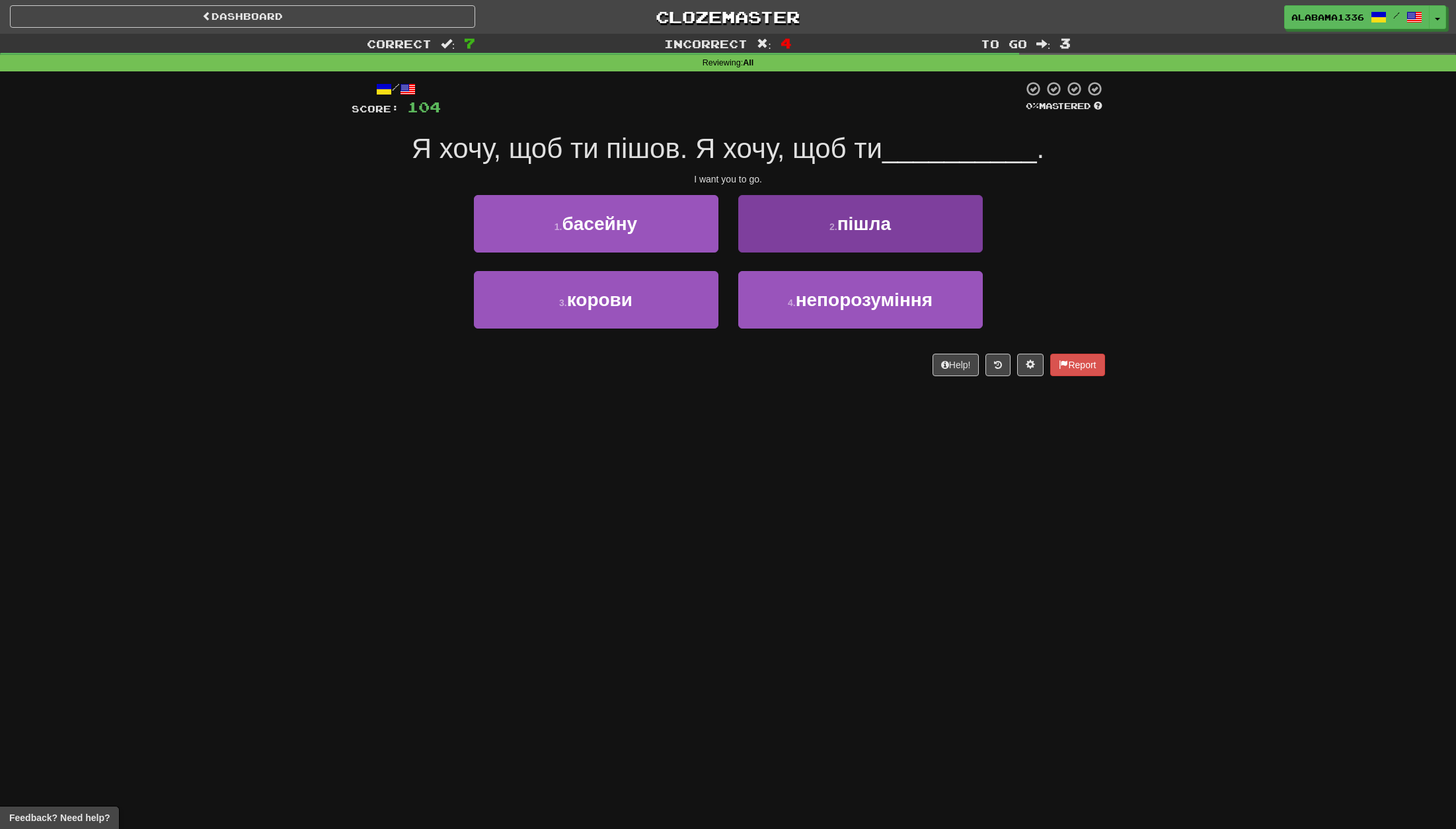
click at [790, 228] on button "2 . пішла" at bounding box center [860, 223] width 245 height 57
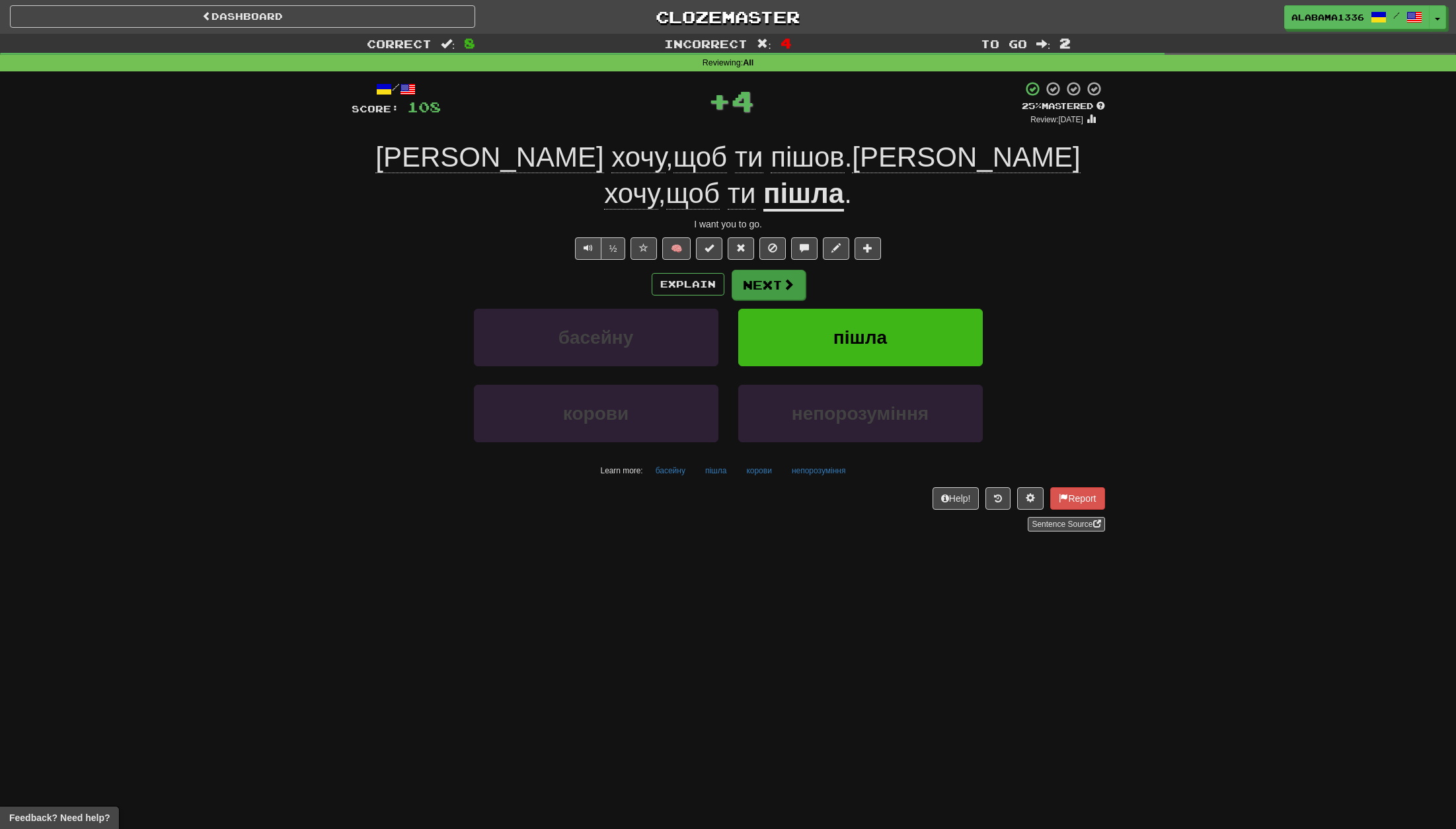
click at [791, 270] on button "Next" at bounding box center [768, 285] width 74 height 30
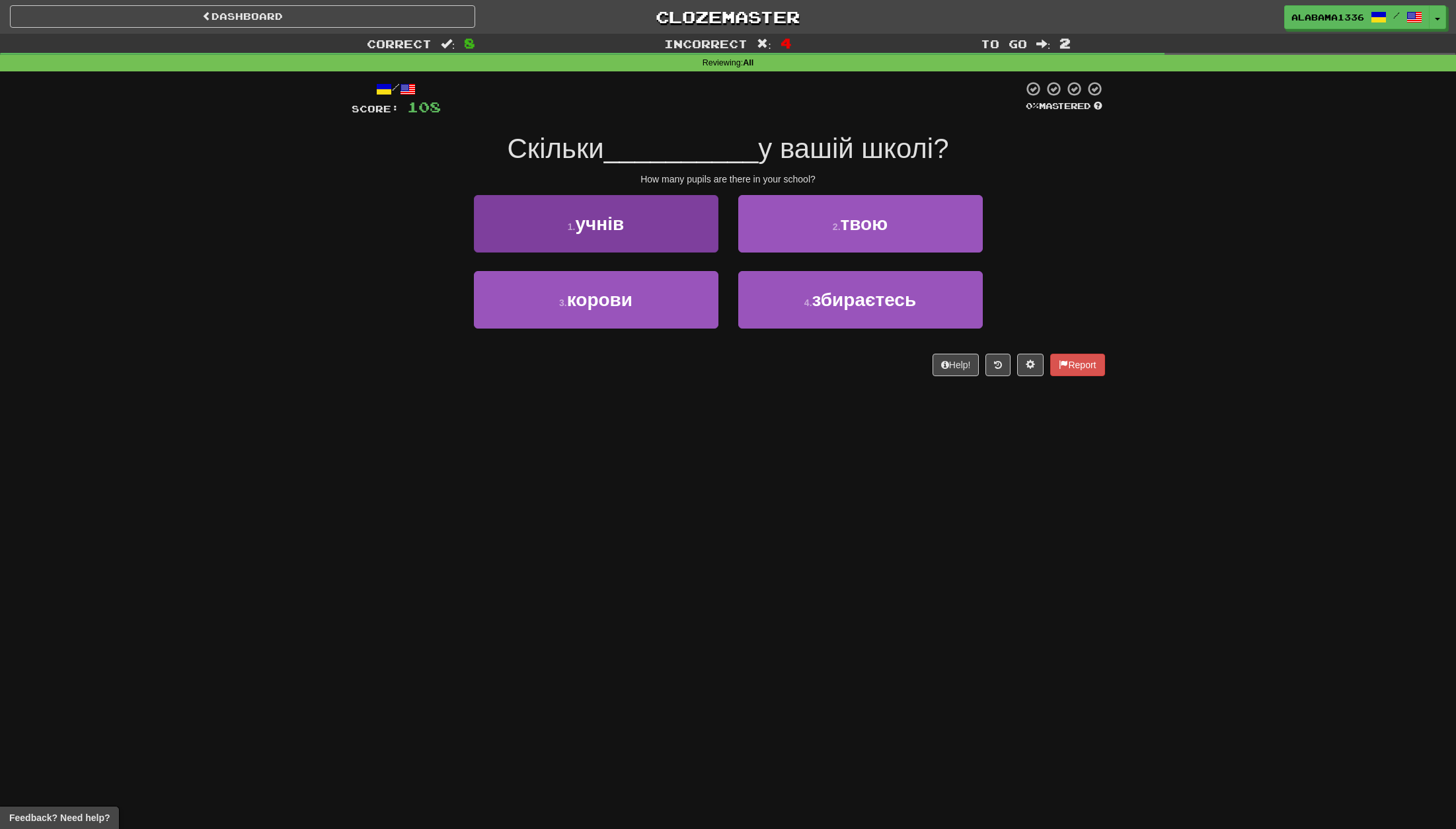
click at [712, 232] on button "1 . учнів" at bounding box center [596, 223] width 245 height 57
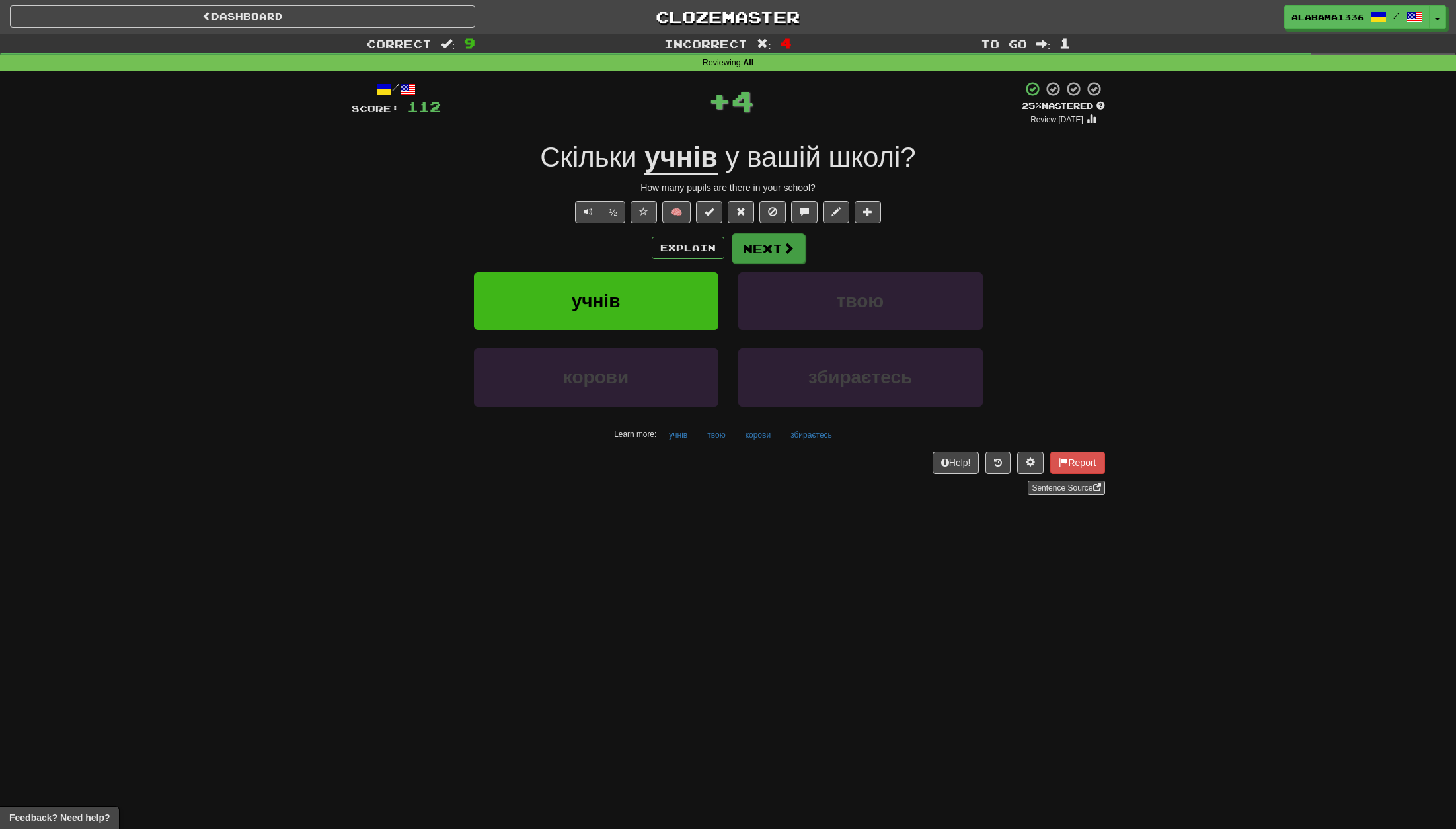
click at [778, 236] on button "Next" at bounding box center [768, 248] width 74 height 30
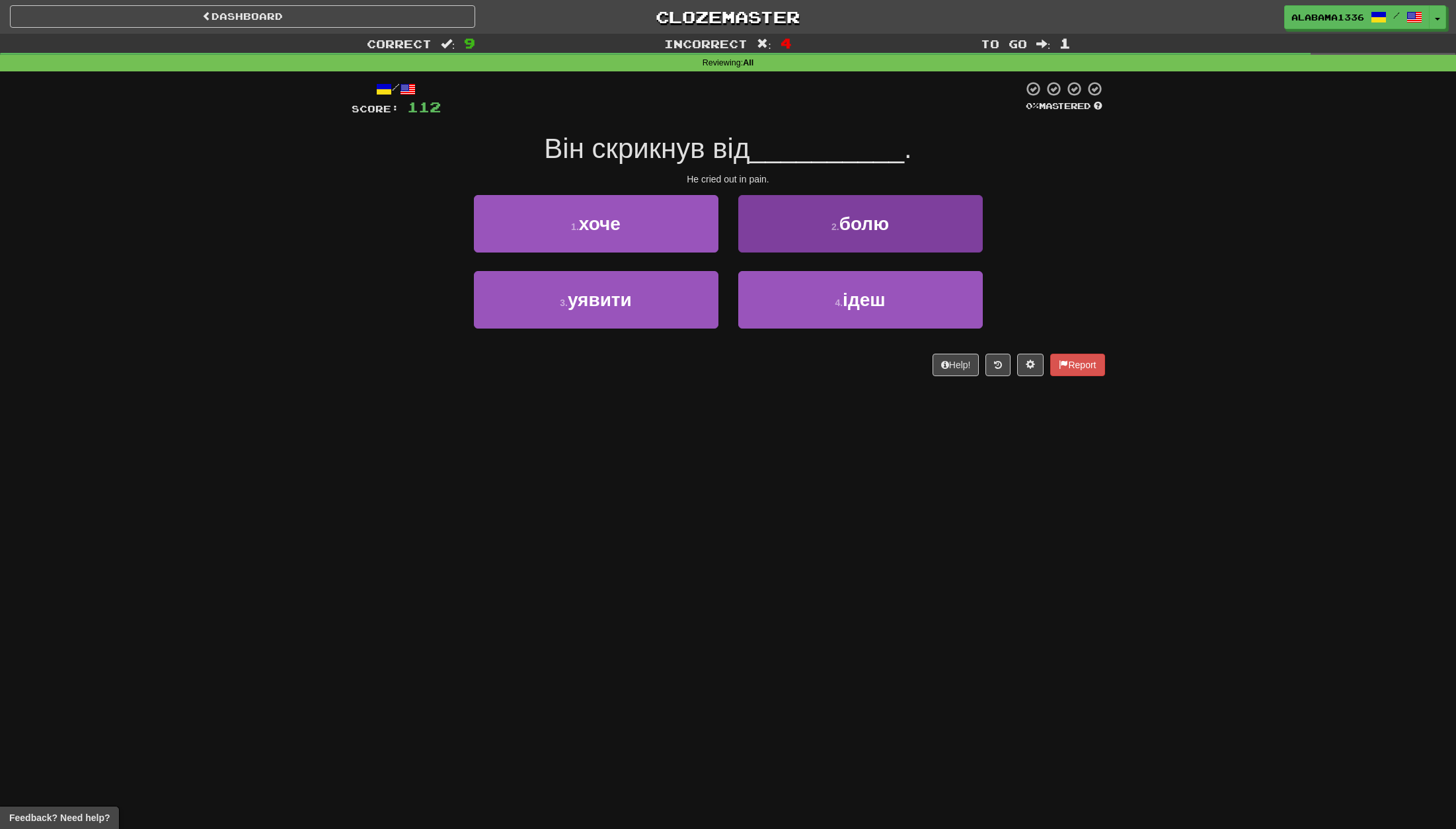
click at [826, 236] on button "2 . болю" at bounding box center [860, 223] width 245 height 57
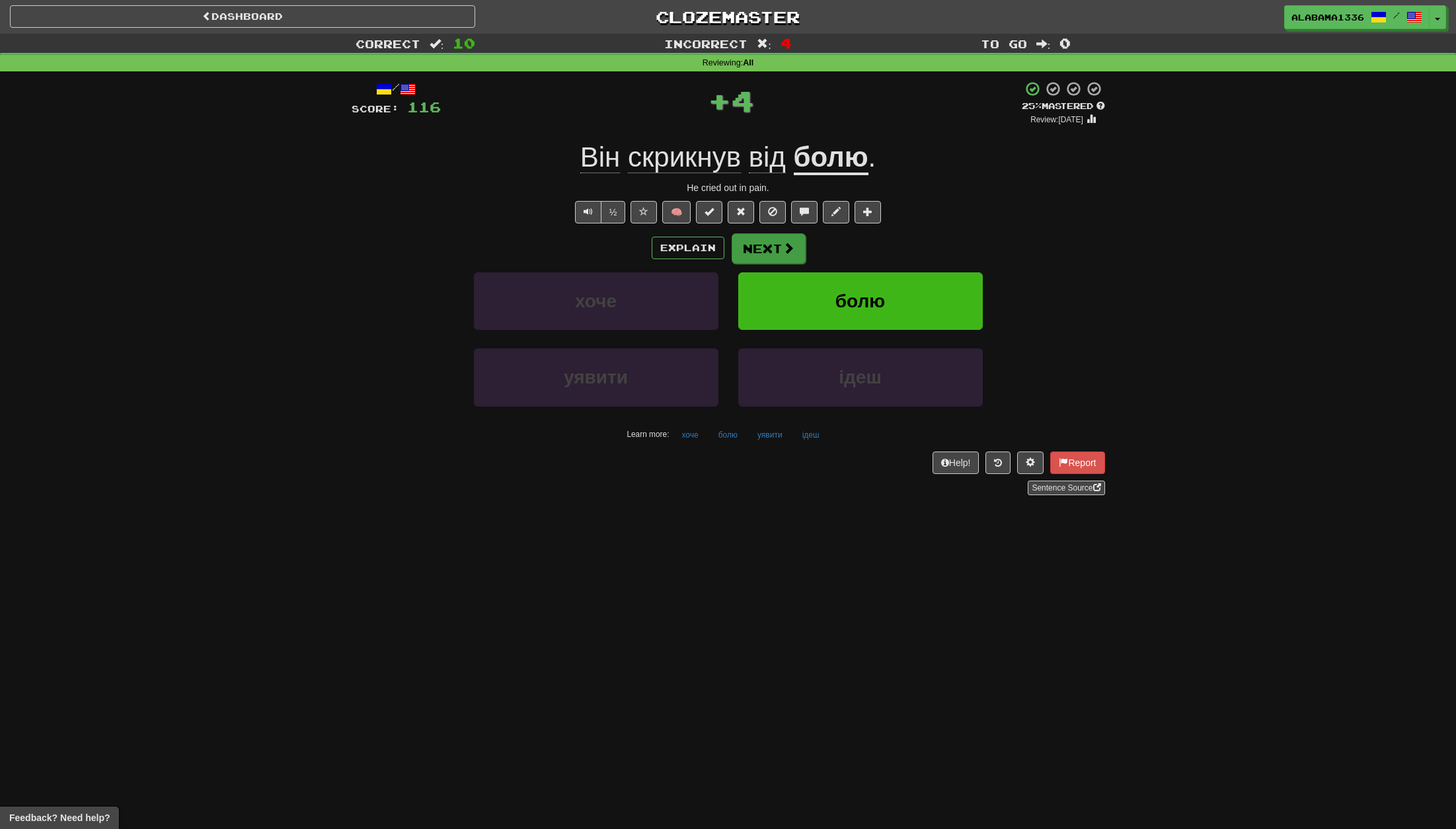
click at [786, 243] on span at bounding box center [788, 247] width 12 height 12
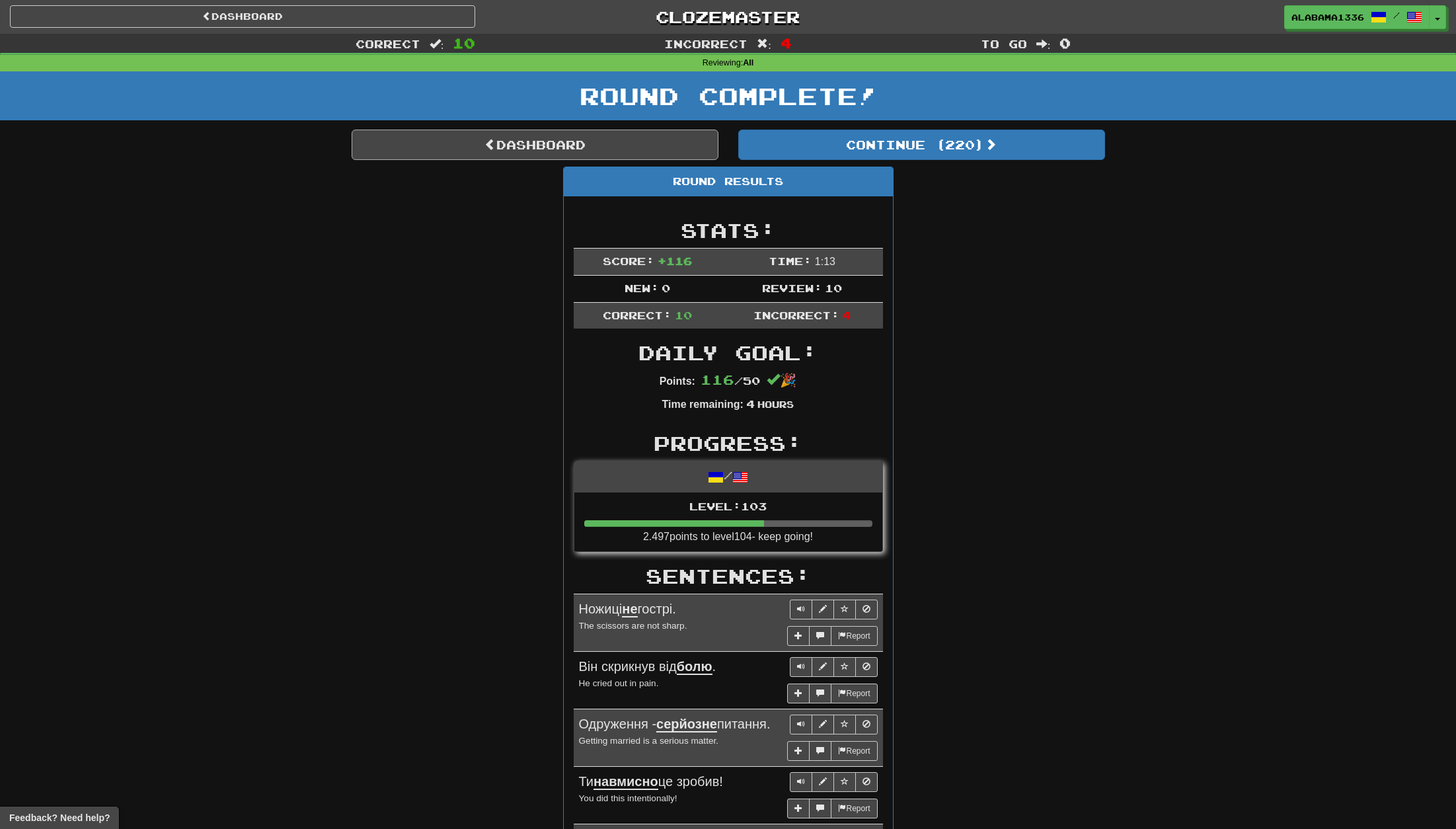
click at [675, 144] on link "Dashboard" at bounding box center [534, 144] width 366 height 30
